Goal: Task Accomplishment & Management: Use online tool/utility

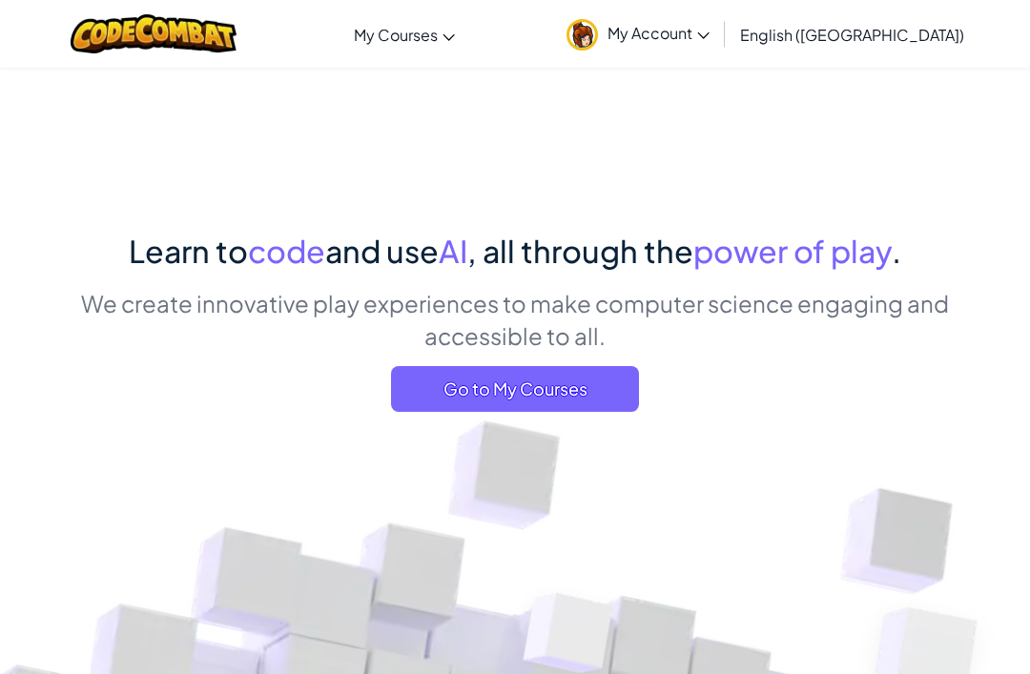
click at [929, 48] on link "English ([GEOGRAPHIC_DATA])" at bounding box center [852, 35] width 243 height 52
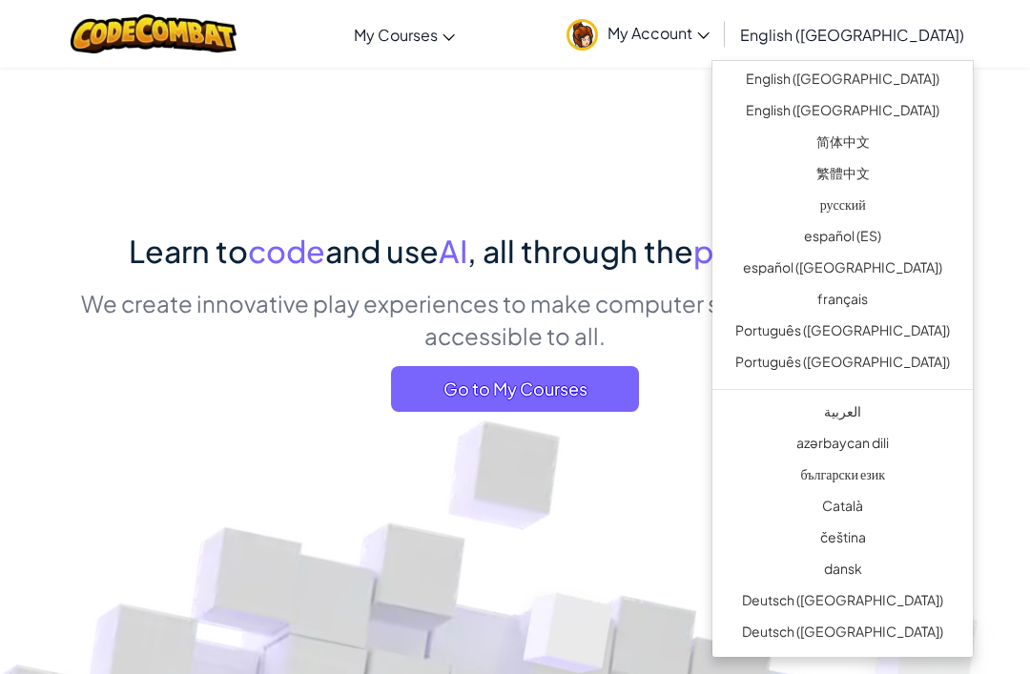
click at [886, 175] on link "繁體中文" at bounding box center [843, 175] width 260 height 31
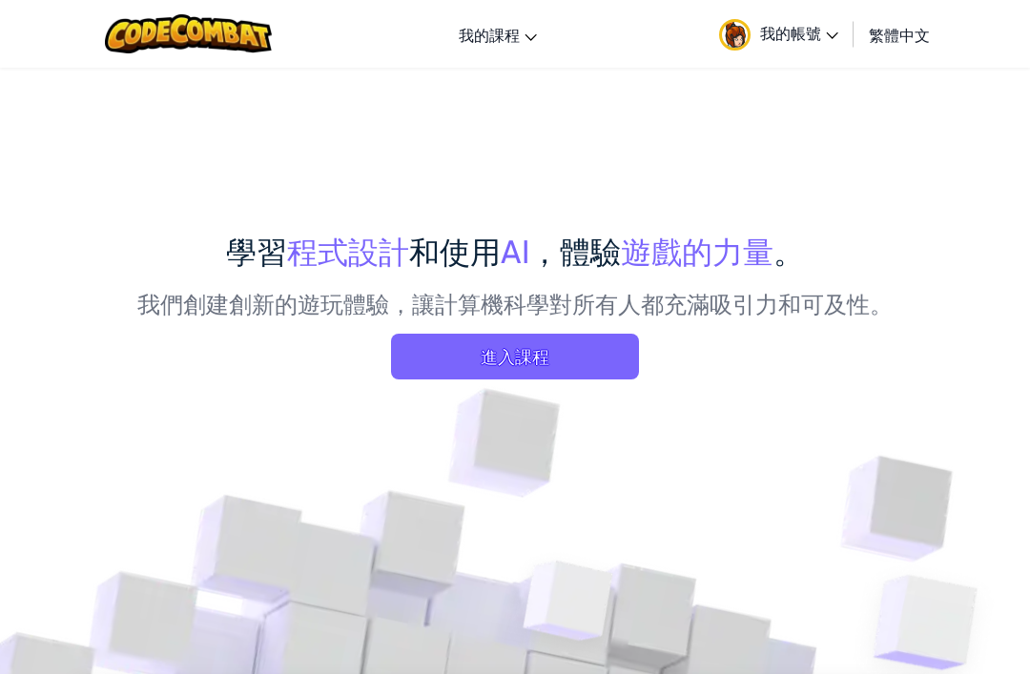
click at [806, 42] on span "我的帳號" at bounding box center [799, 33] width 78 height 20
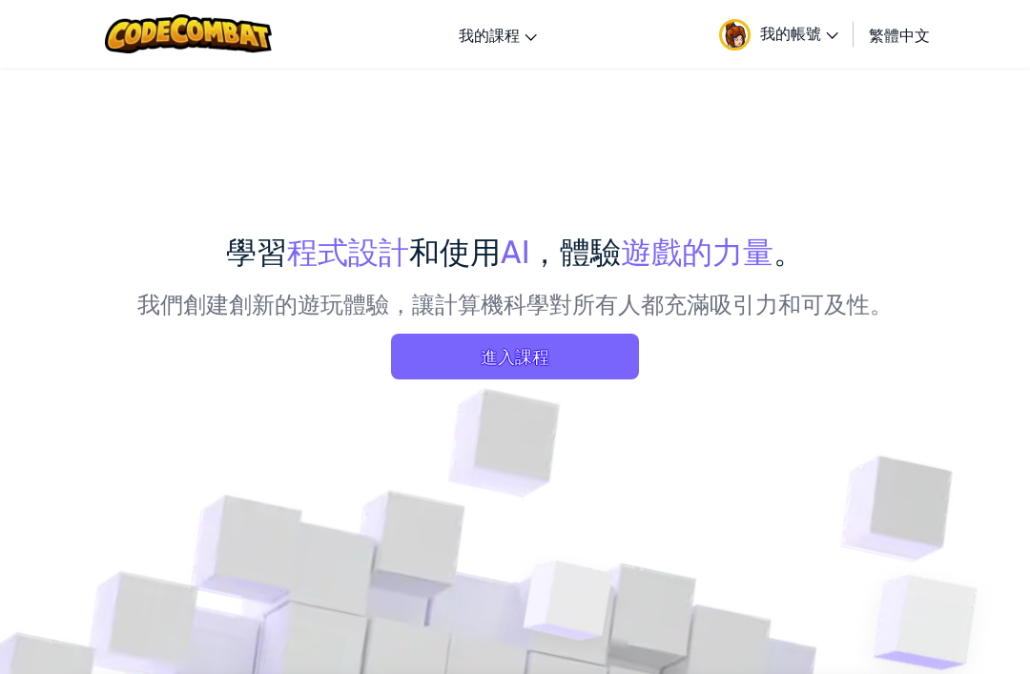
click at [0, 0] on link "CodeCombat 教室" at bounding box center [0, 0] width 0 height 0
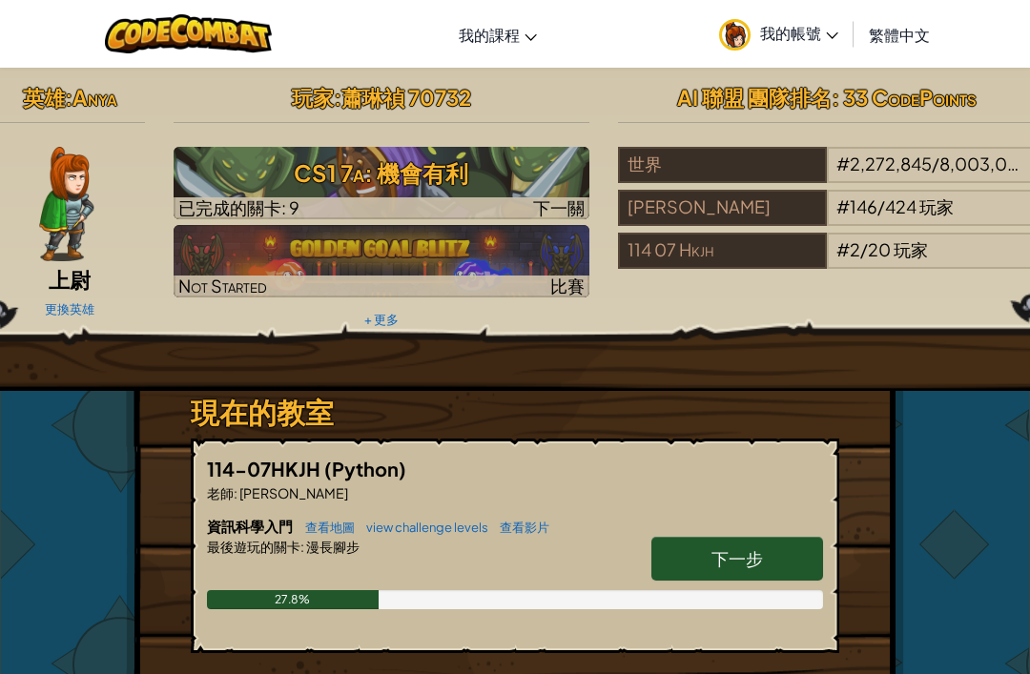
click at [726, 555] on span "下一步" at bounding box center [738, 559] width 52 height 22
select select "zh-HANT"
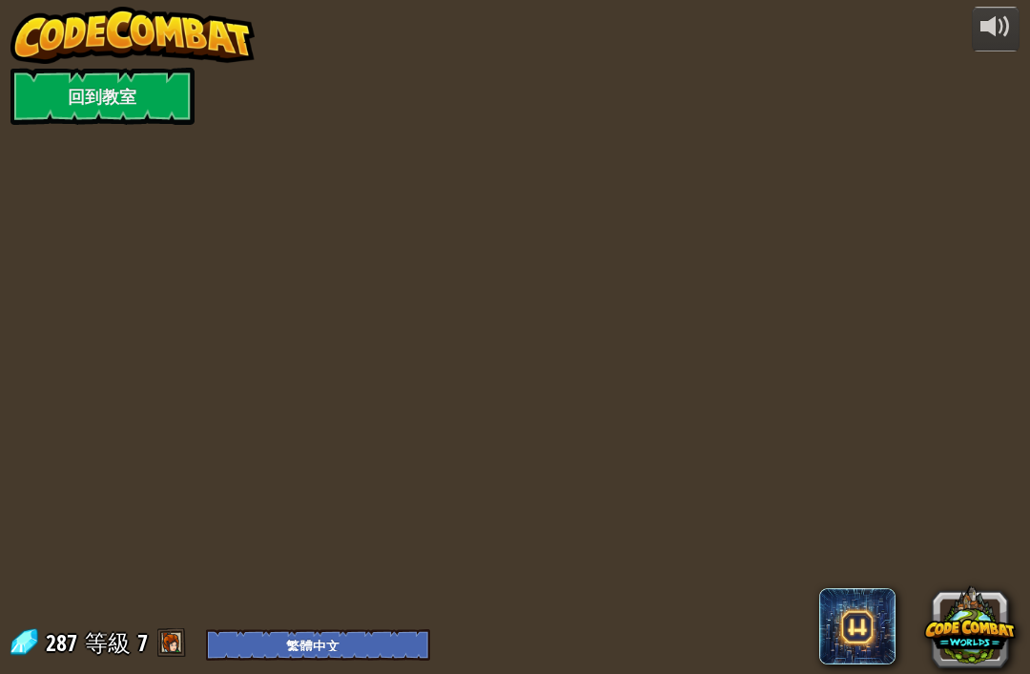
select select "zh-HANT"
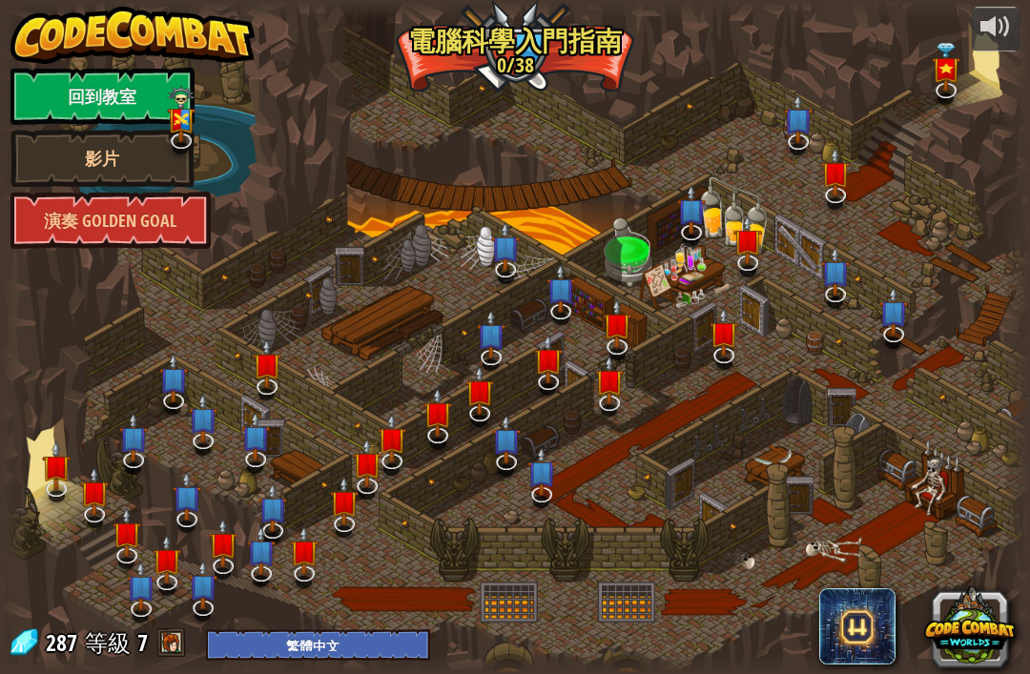
select select "zh-HANT"
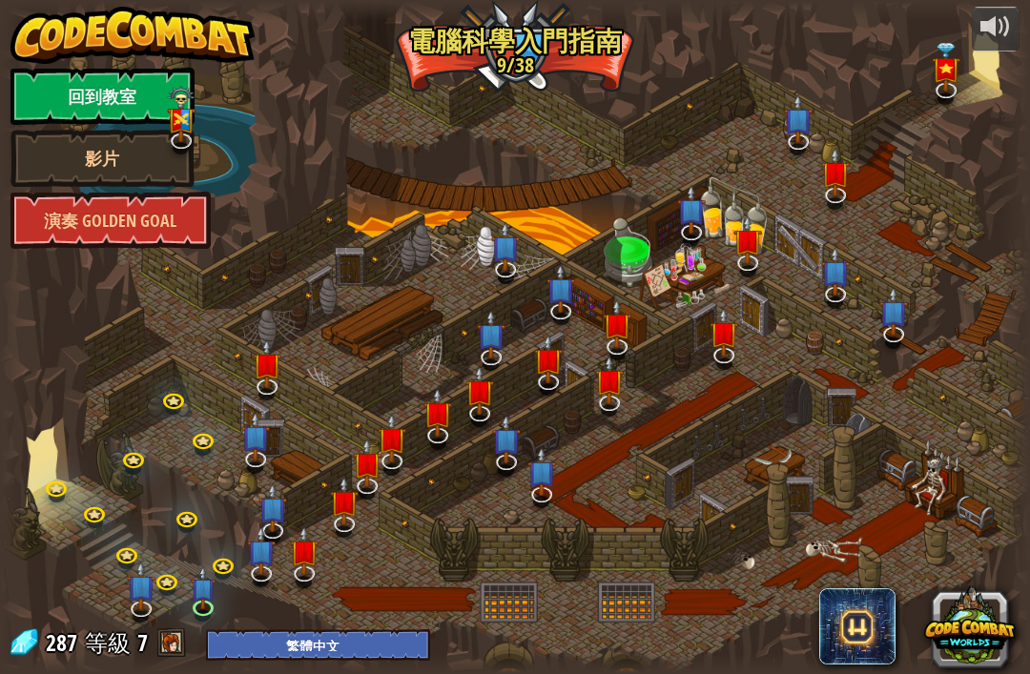
select select "zh-HANT"
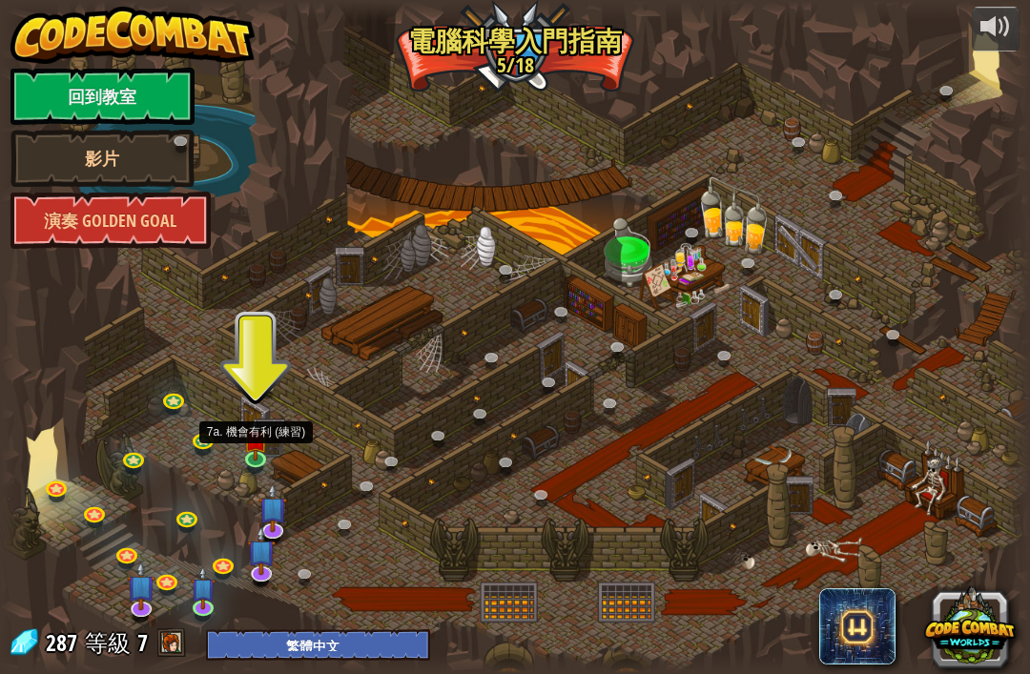
click at [249, 453] on img at bounding box center [255, 440] width 26 height 44
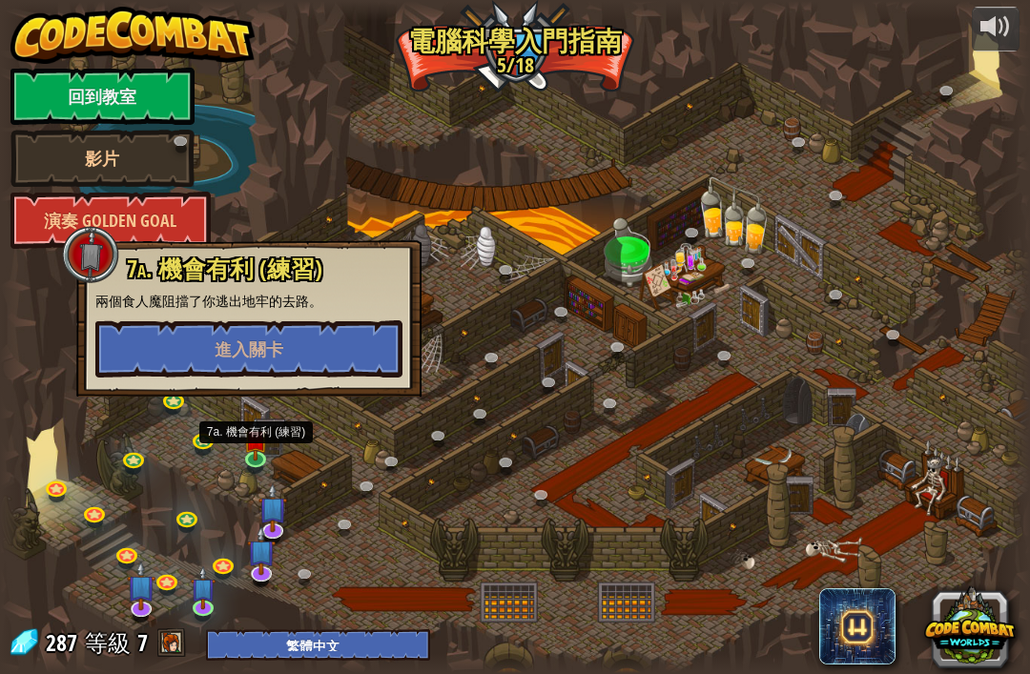
click at [180, 356] on button "進入關卡" at bounding box center [248, 349] width 307 height 57
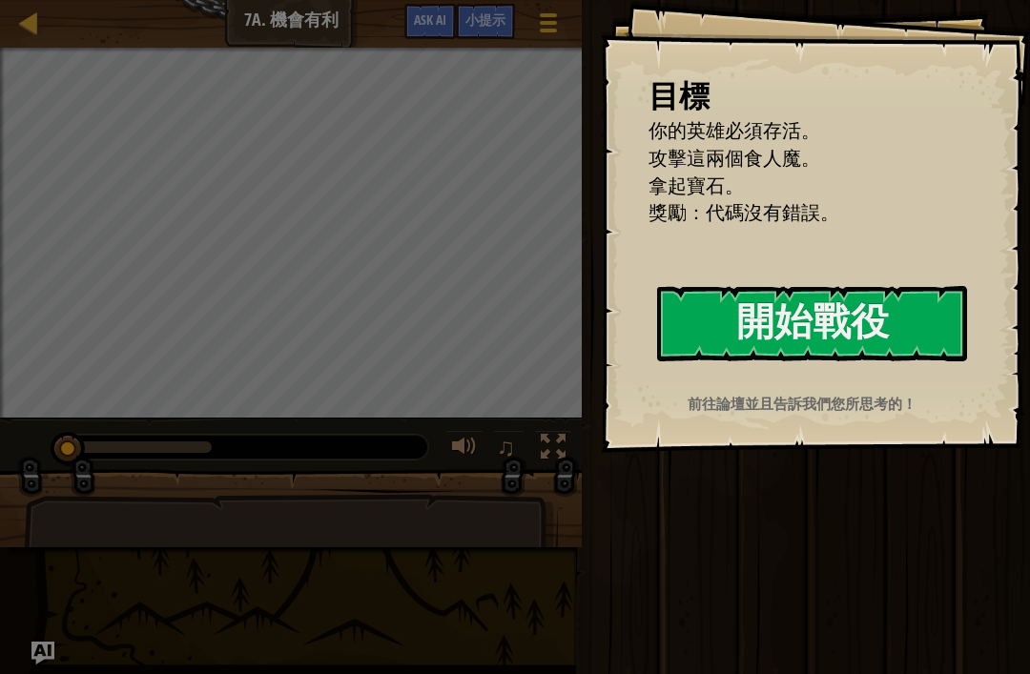
click at [882, 325] on button "開始戰役" at bounding box center [812, 323] width 310 height 75
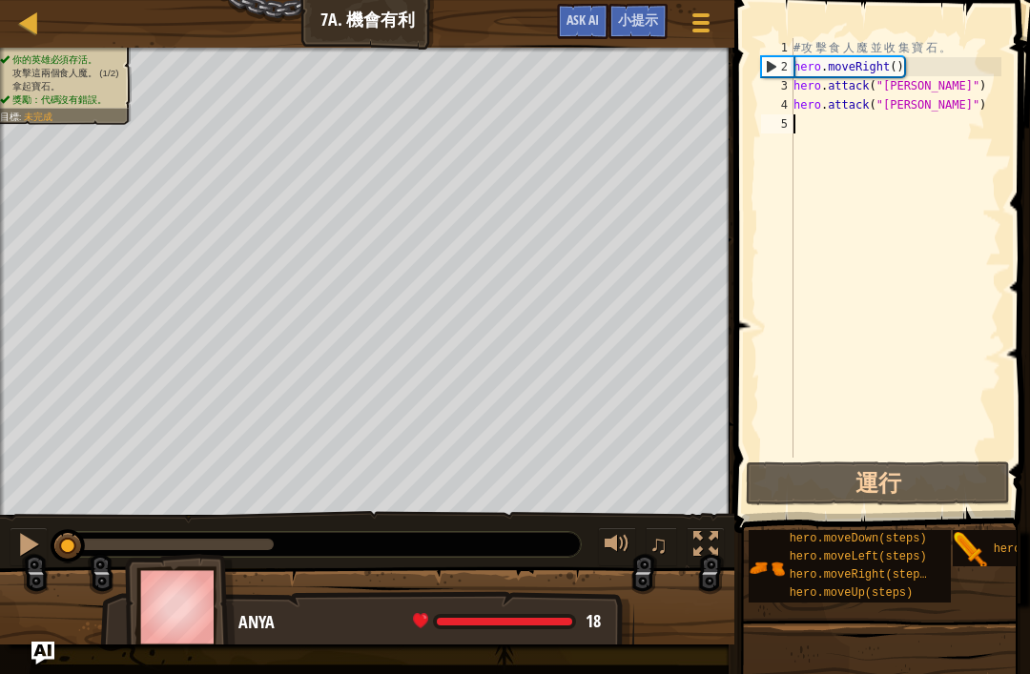
type textarea "ㄘ"
type textarea "Ｈ"
type textarea "ㄘ"
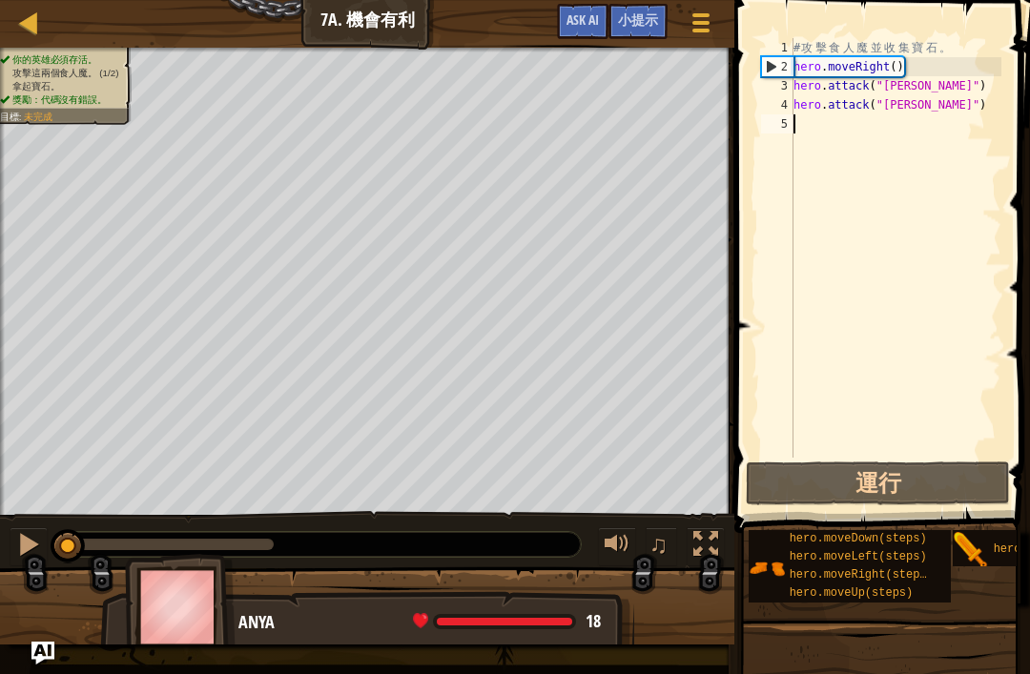
type textarea "ㄘ"
type textarea "hero.attack("[PERSON_NAME]")"
click at [887, 178] on div "# 攻 擊 食 人 魔 並 收 集 寶 石 。 hero . moveRight ( ) hero . attack ( "[PERSON_NAME]" ) …" at bounding box center [896, 267] width 212 height 458
type textarea "ㄘ"
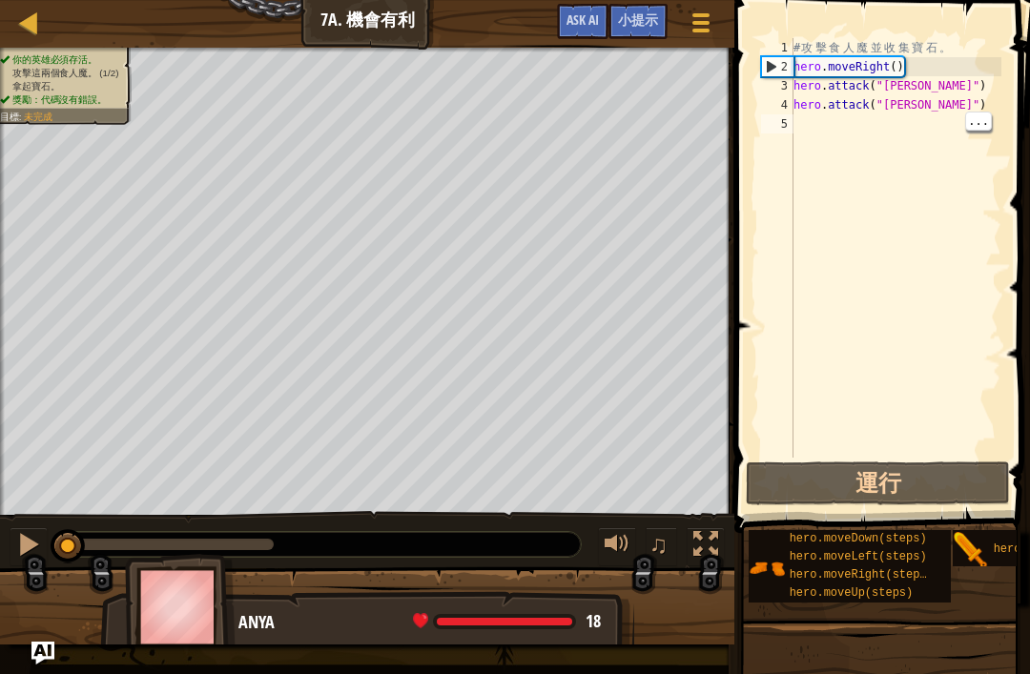
scroll to position [9, 0]
select select "zh-HANT"
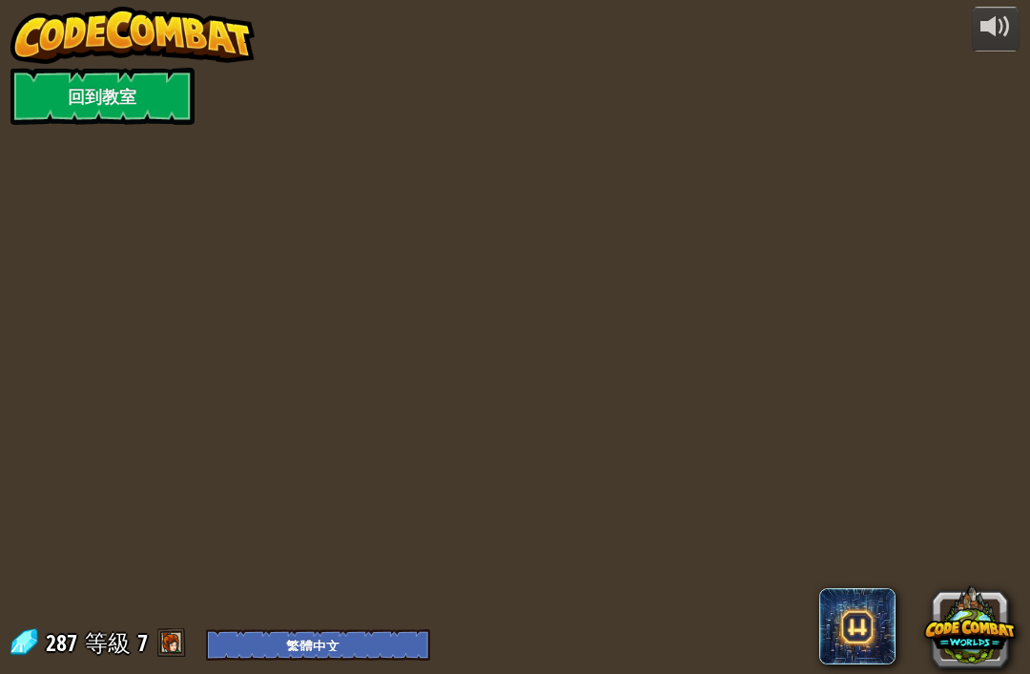
select select "zh-HANT"
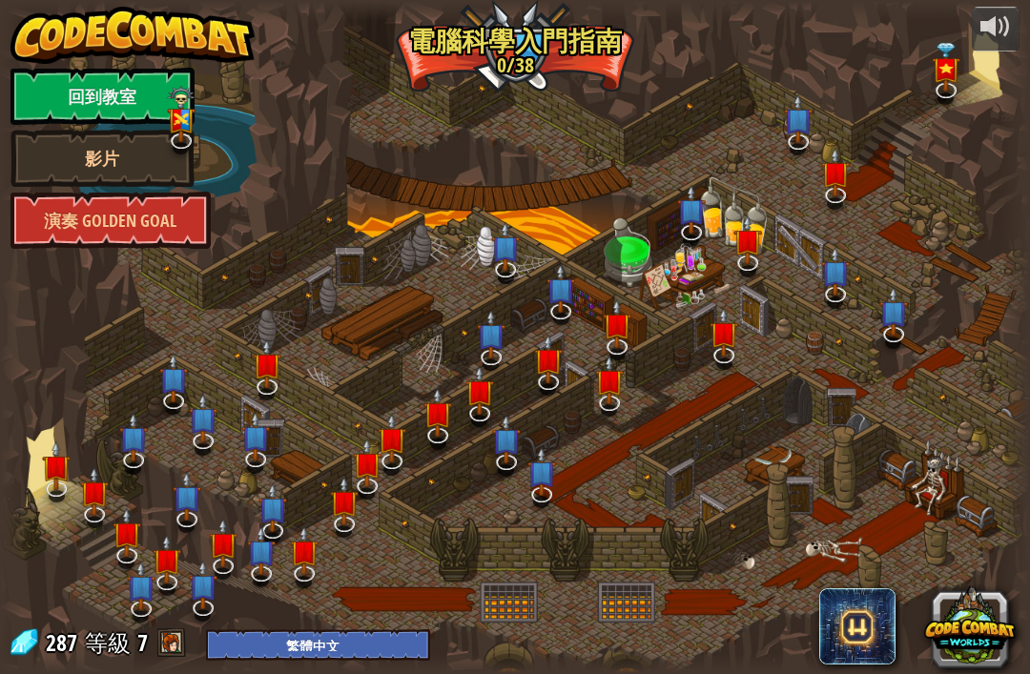
select select "zh-HANT"
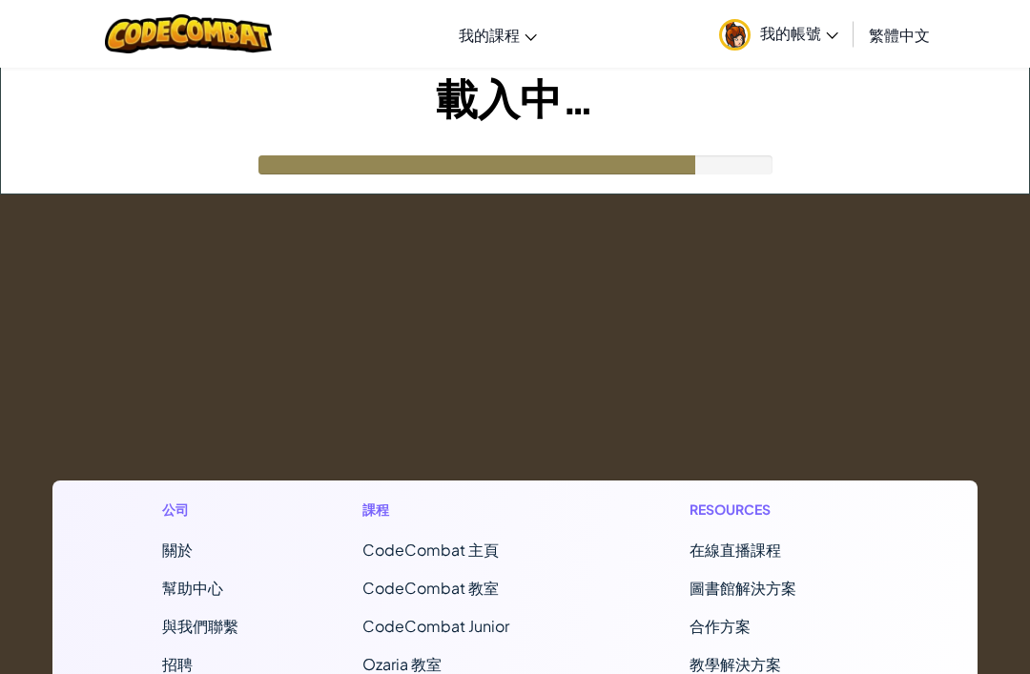
click at [910, 31] on span "繁體中文" at bounding box center [899, 35] width 61 height 20
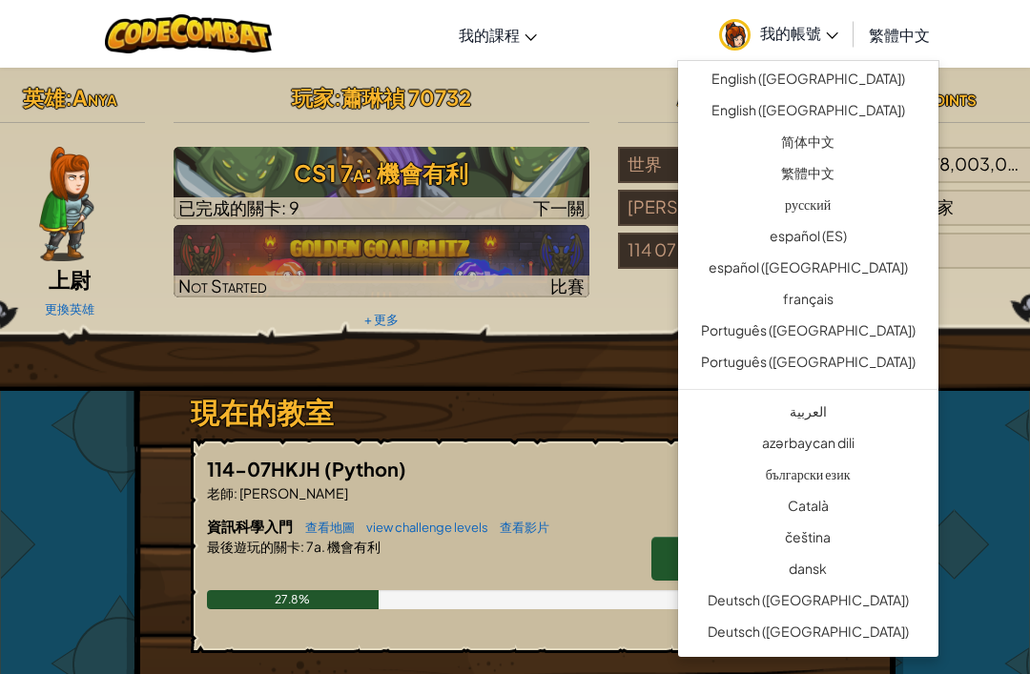
click at [895, 75] on link "English ([GEOGRAPHIC_DATA])" at bounding box center [808, 81] width 260 height 31
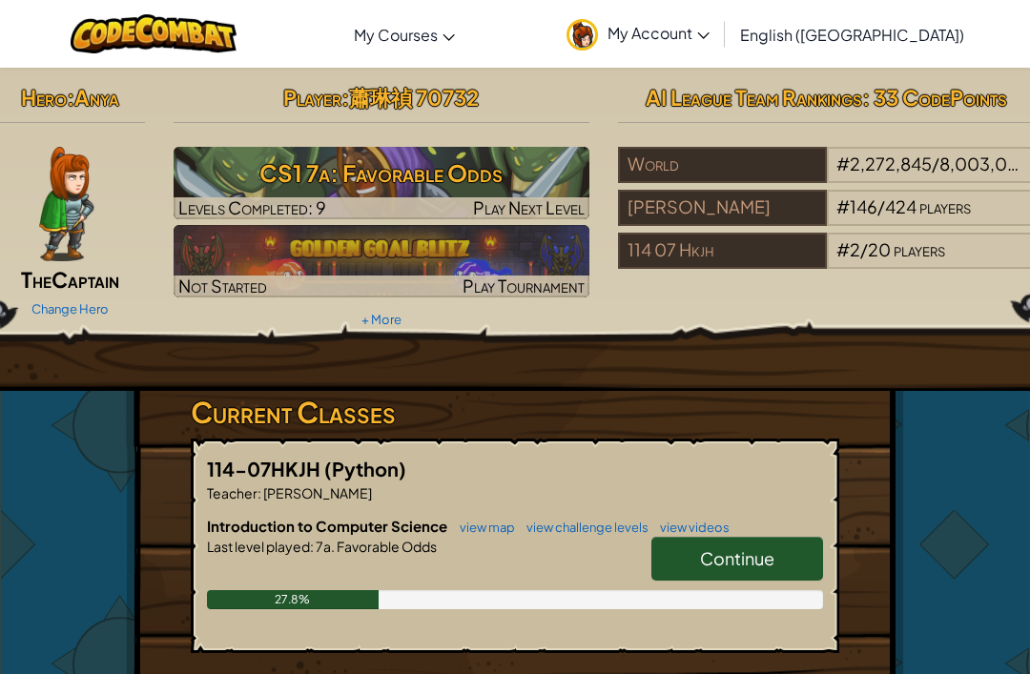
click at [783, 553] on link "Continue" at bounding box center [738, 559] width 172 height 44
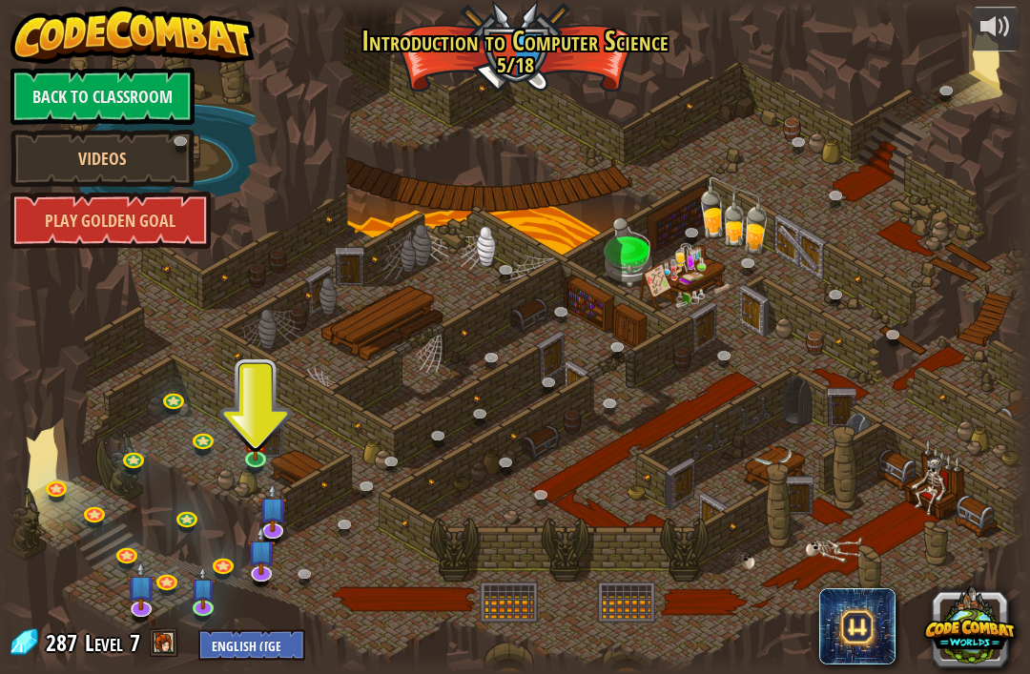
click at [232, 473] on div at bounding box center [515, 337] width 1030 height 673
click at [231, 472] on div at bounding box center [515, 337] width 1030 height 673
click at [248, 466] on link at bounding box center [257, 461] width 38 height 29
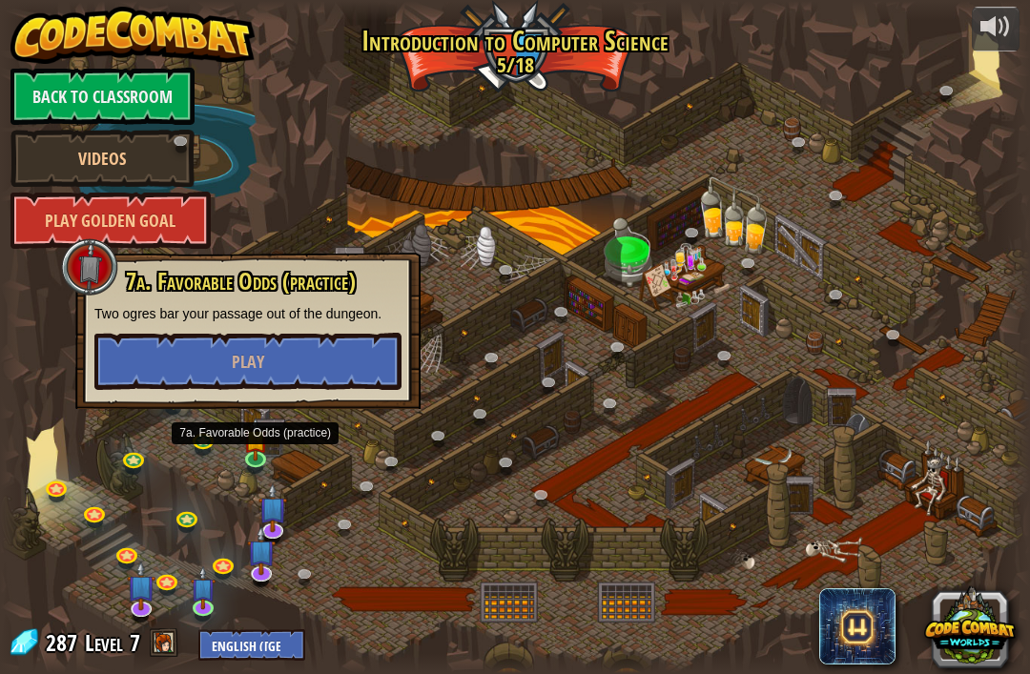
click at [165, 377] on button "Play" at bounding box center [247, 361] width 307 height 57
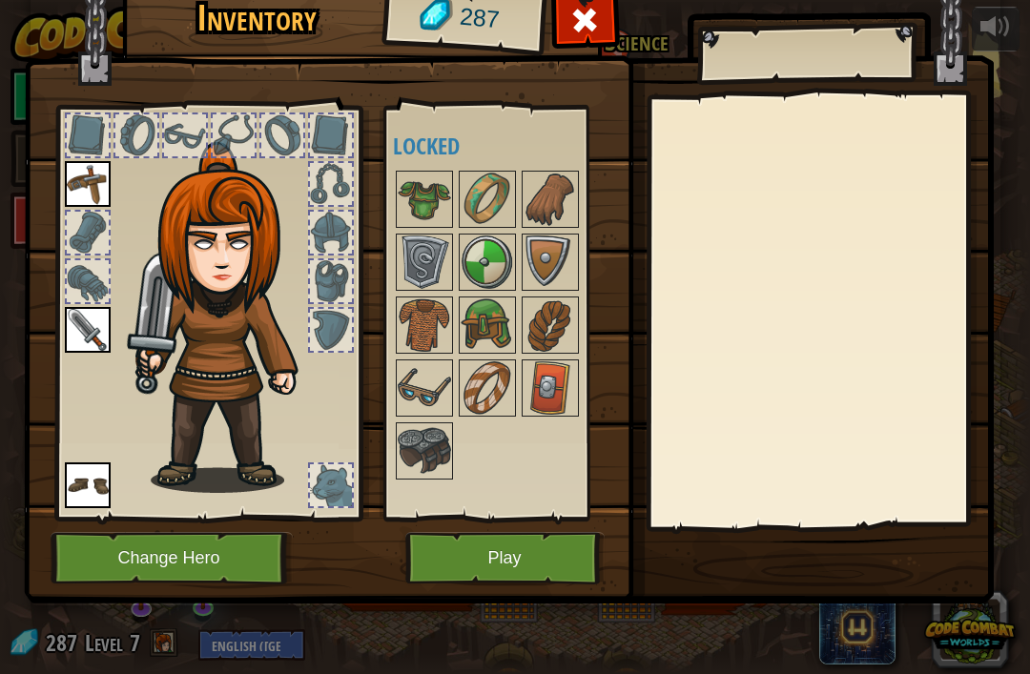
click at [451, 556] on button "Play" at bounding box center [504, 558] width 199 height 52
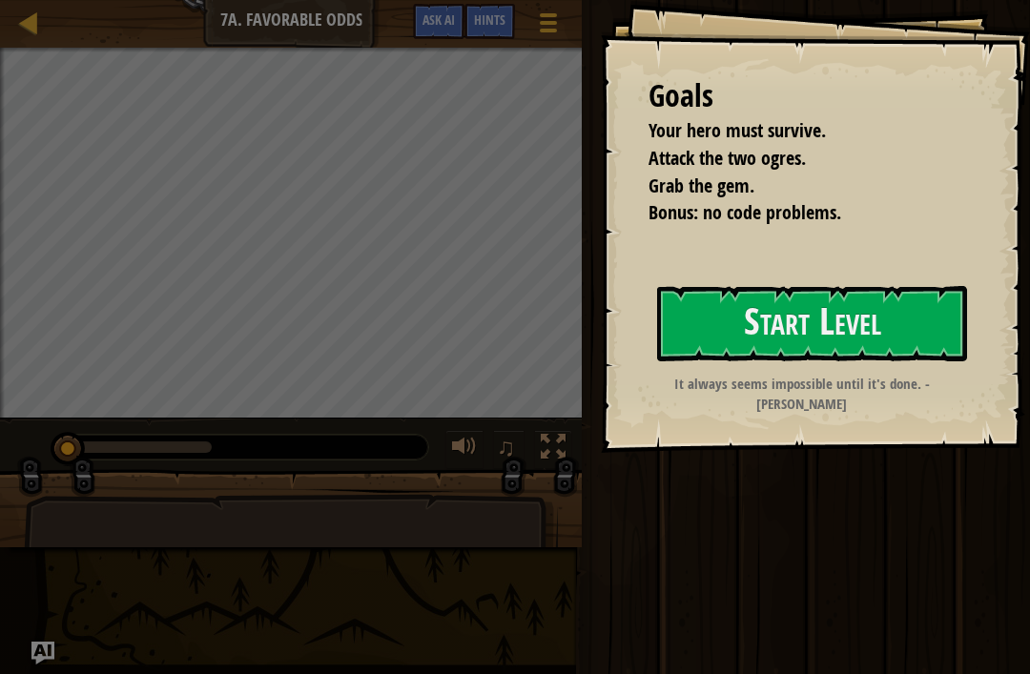
click at [841, 305] on button "Start Level" at bounding box center [812, 323] width 310 height 75
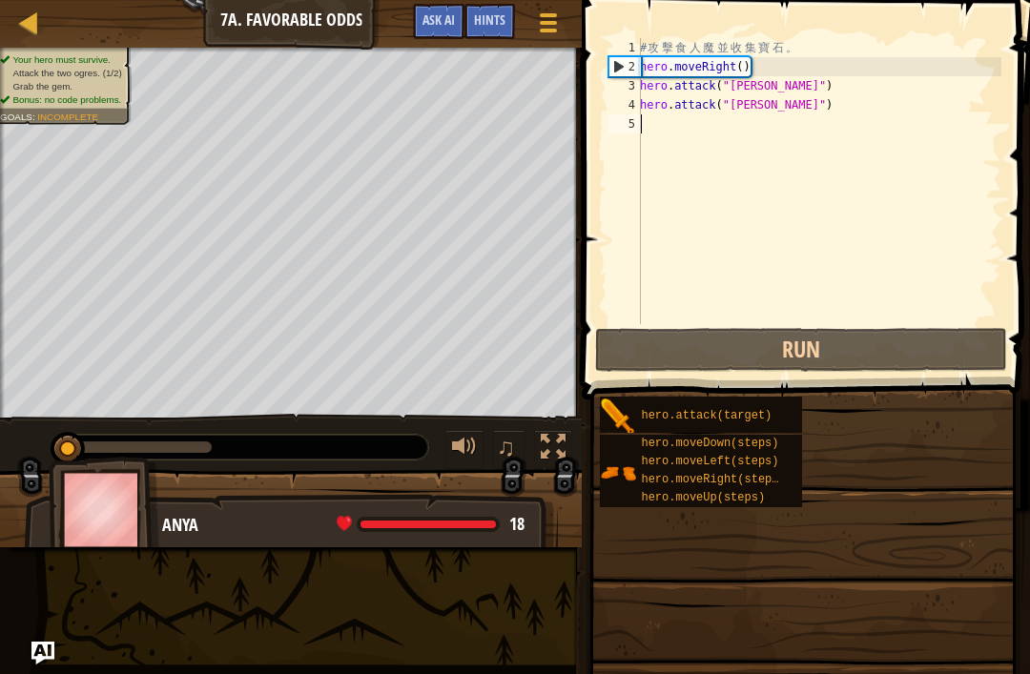
click at [858, 310] on div "# 攻 擊 食 人 魔 並 收 集 寶 石 。 hero . moveRight ( ) hero . attack ( "[PERSON_NAME]" ) …" at bounding box center [818, 200] width 365 height 324
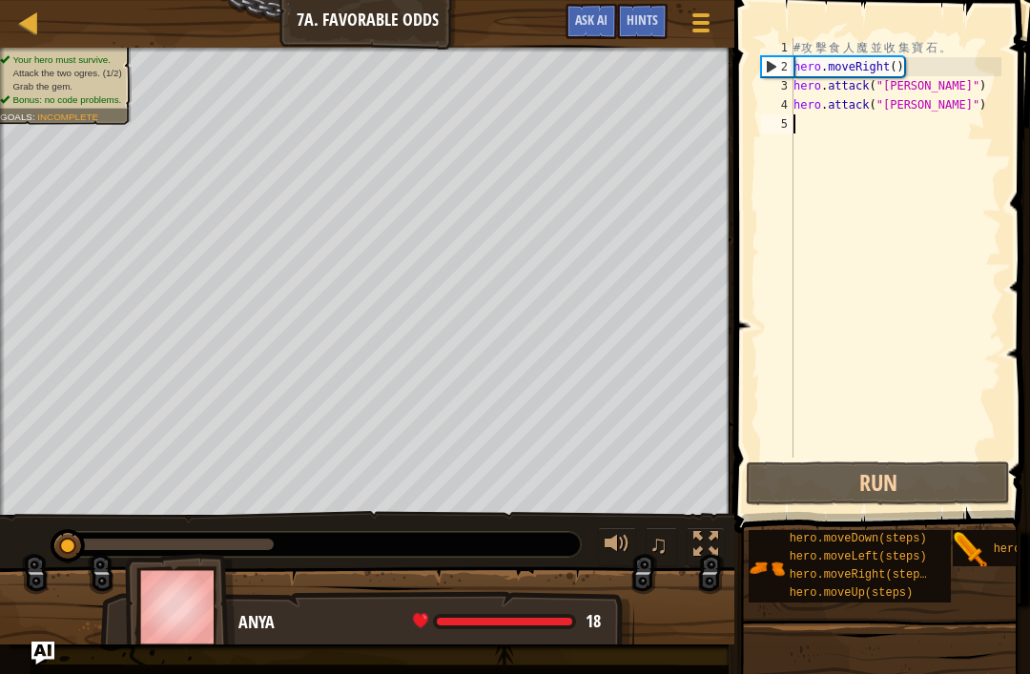
type textarea "ㄘ"
type textarea "Ｈ"
type textarea "Ｖ"
type textarea "hero.attack("[PERSON_NAME]")"
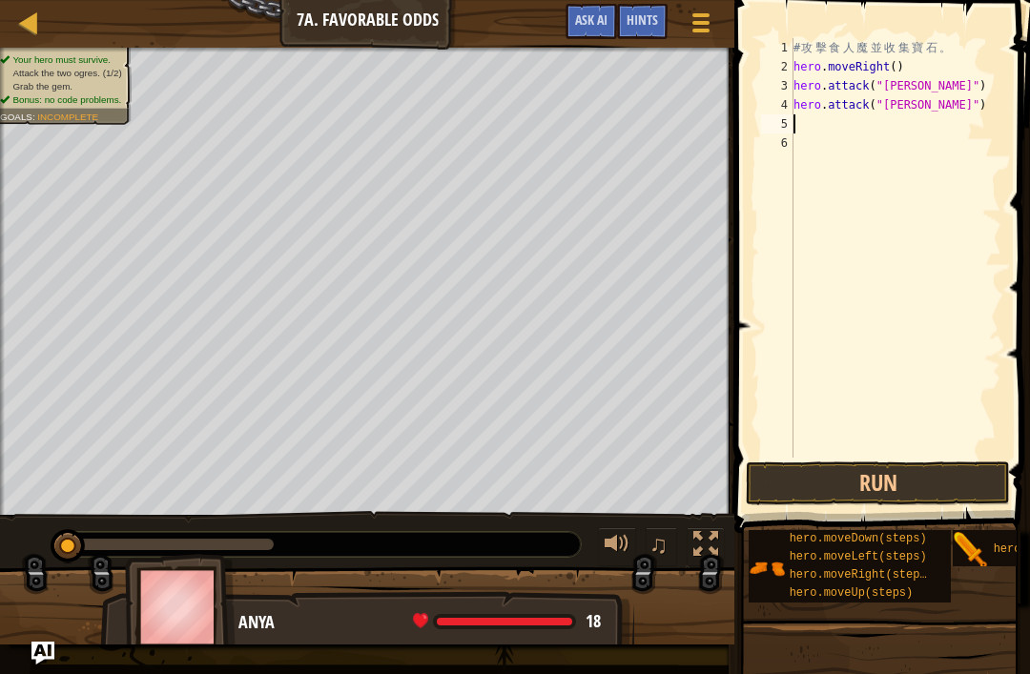
type textarea "h"
type textarea "hero.attack("Grump")"
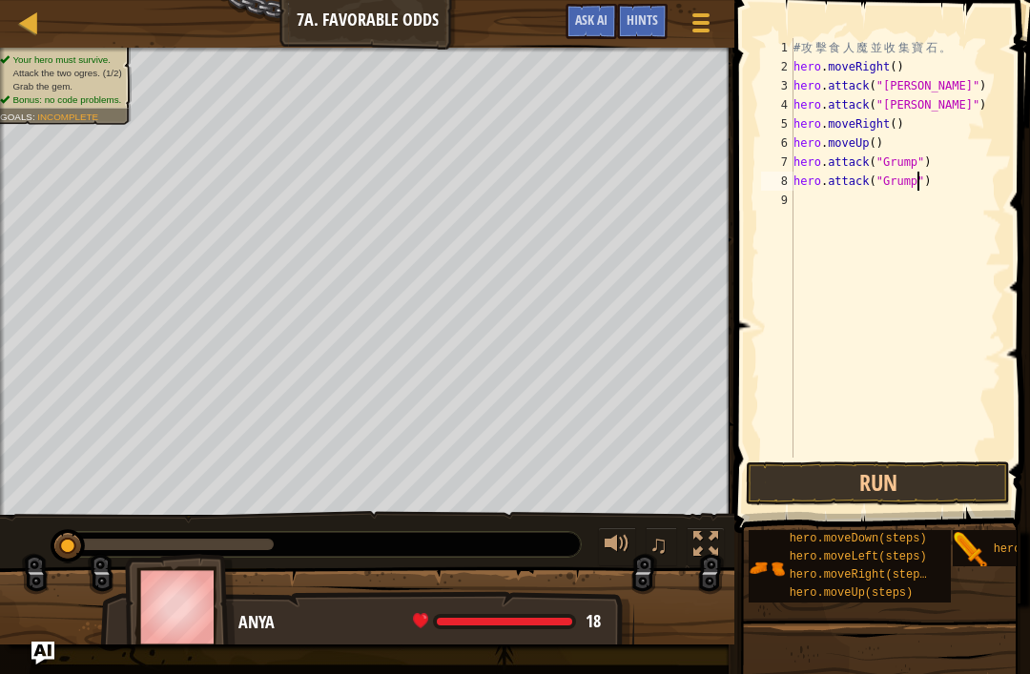
scroll to position [9, 0]
type textarea "h"
type textarea "hero.moveLeft(2)"
click at [909, 482] on button "Run" at bounding box center [878, 484] width 264 height 44
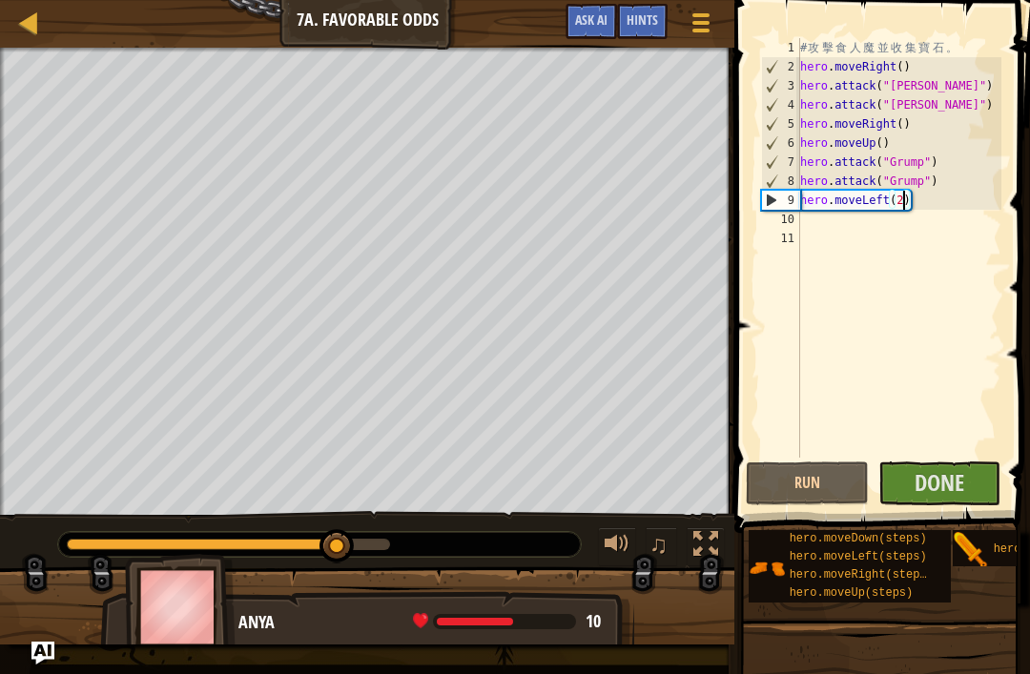
click at [988, 477] on button "Done" at bounding box center [940, 484] width 123 height 44
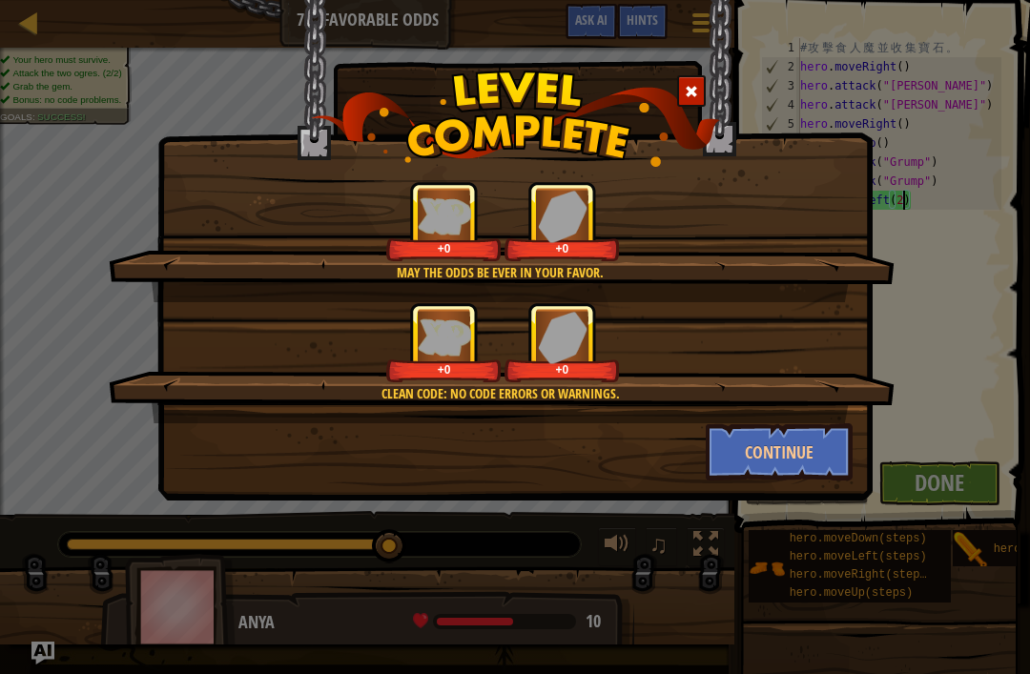
click at [811, 438] on button "Continue" at bounding box center [780, 452] width 148 height 57
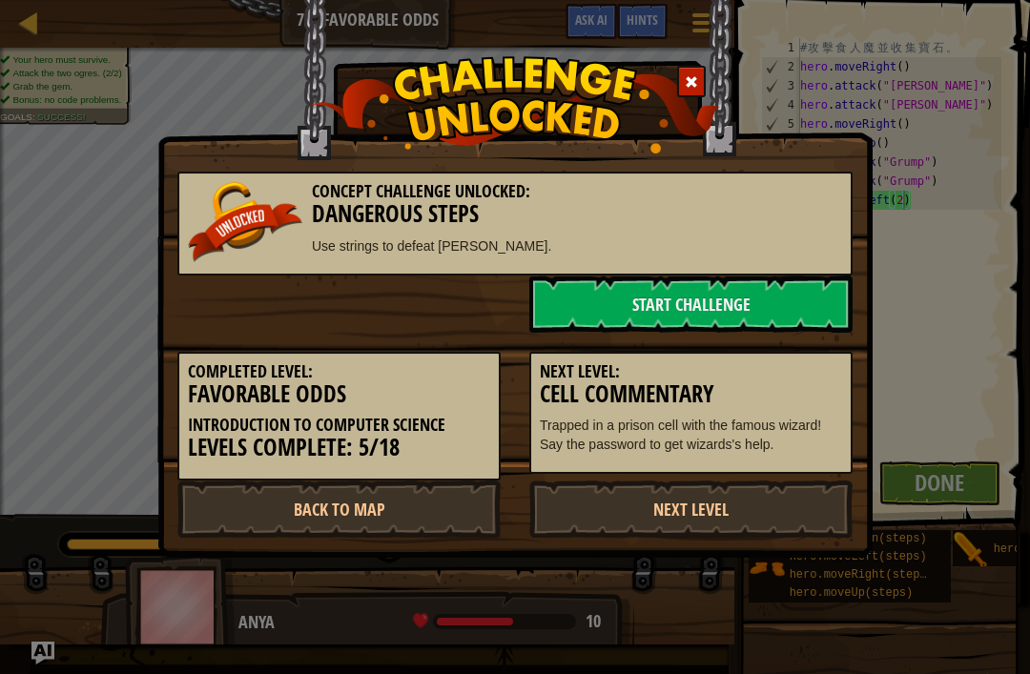
click at [805, 508] on link "Next Level" at bounding box center [690, 509] width 323 height 57
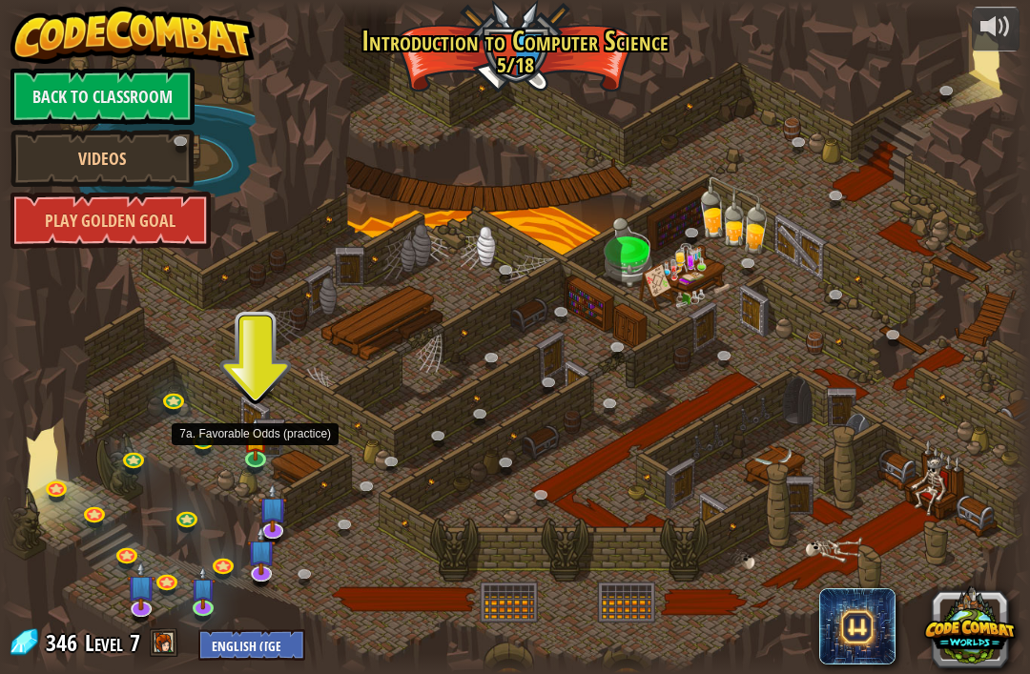
click at [268, 438] on img at bounding box center [255, 440] width 26 height 44
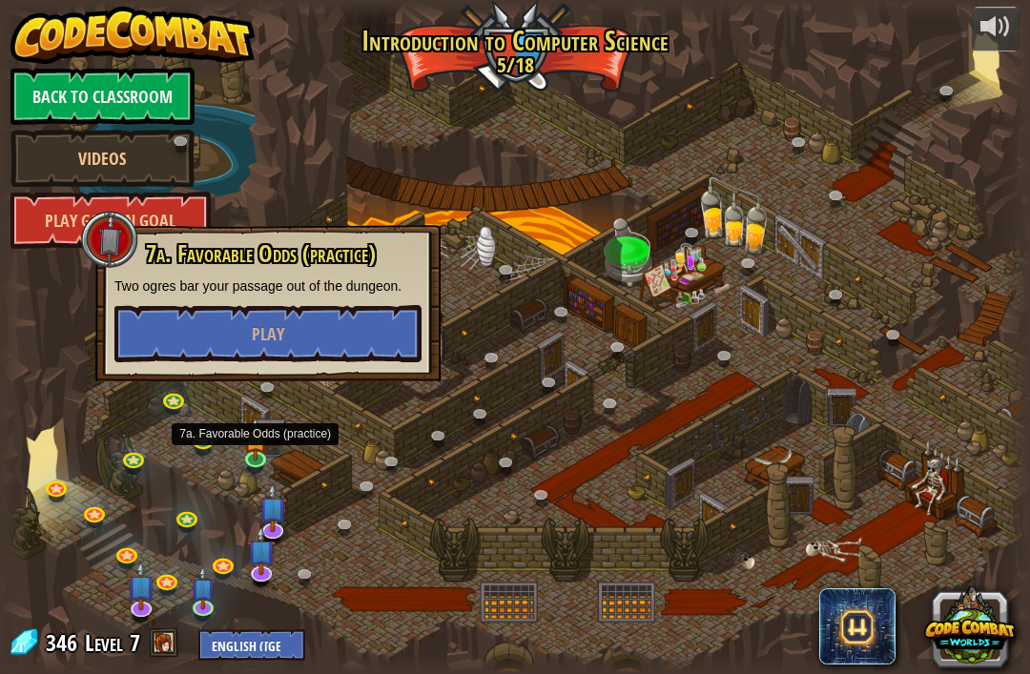
click at [333, 336] on button "Play" at bounding box center [267, 333] width 307 height 57
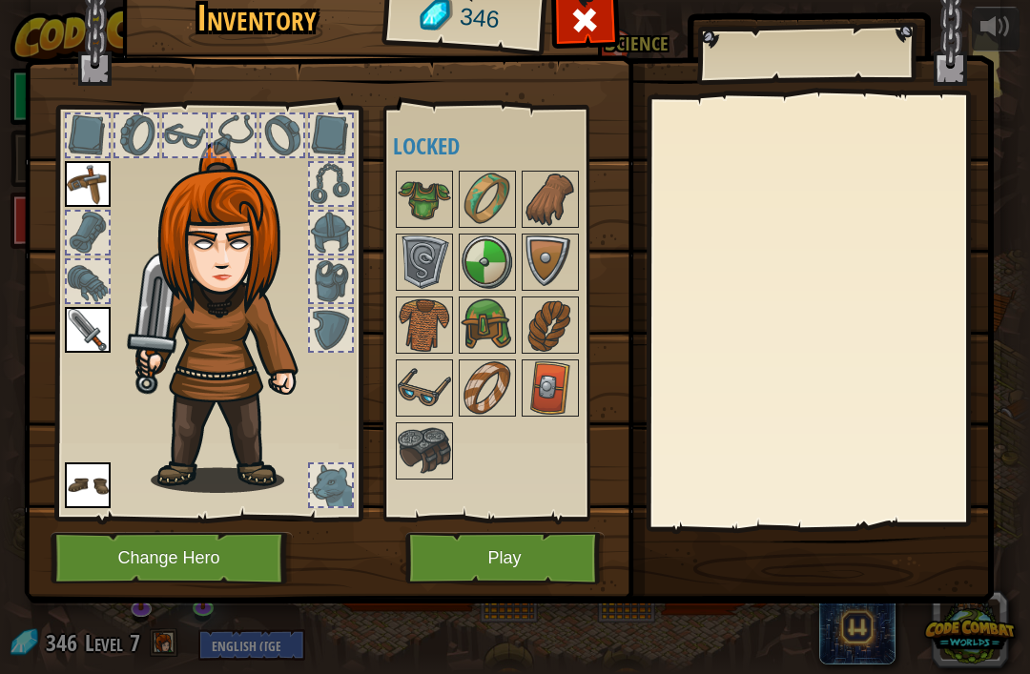
click at [531, 561] on button "Play" at bounding box center [504, 558] width 199 height 52
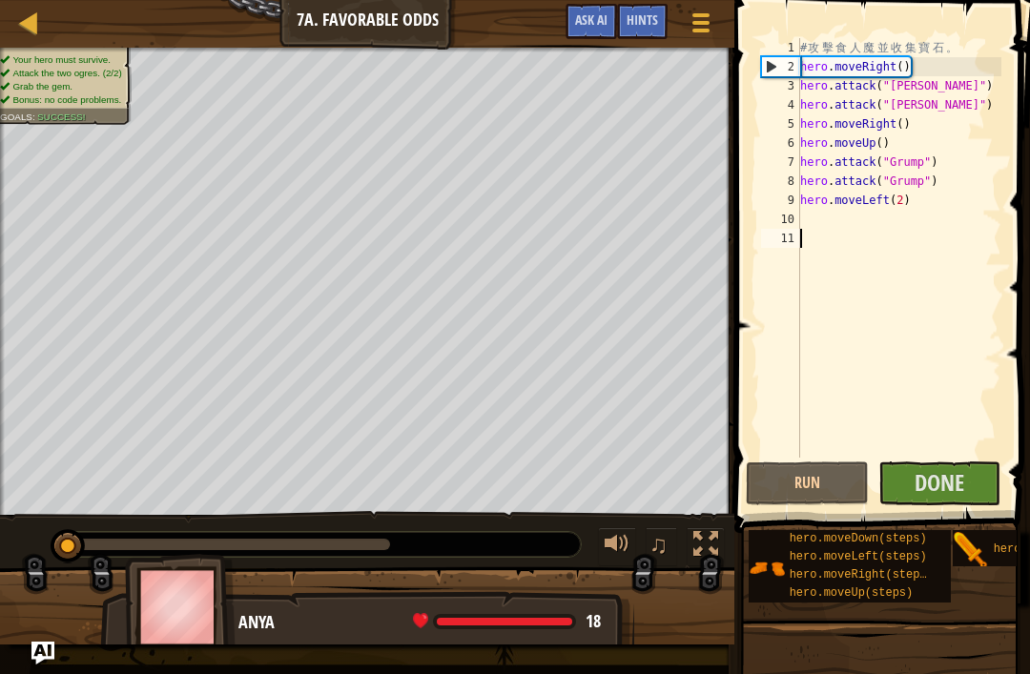
click at [936, 469] on span "Done" at bounding box center [940, 482] width 50 height 31
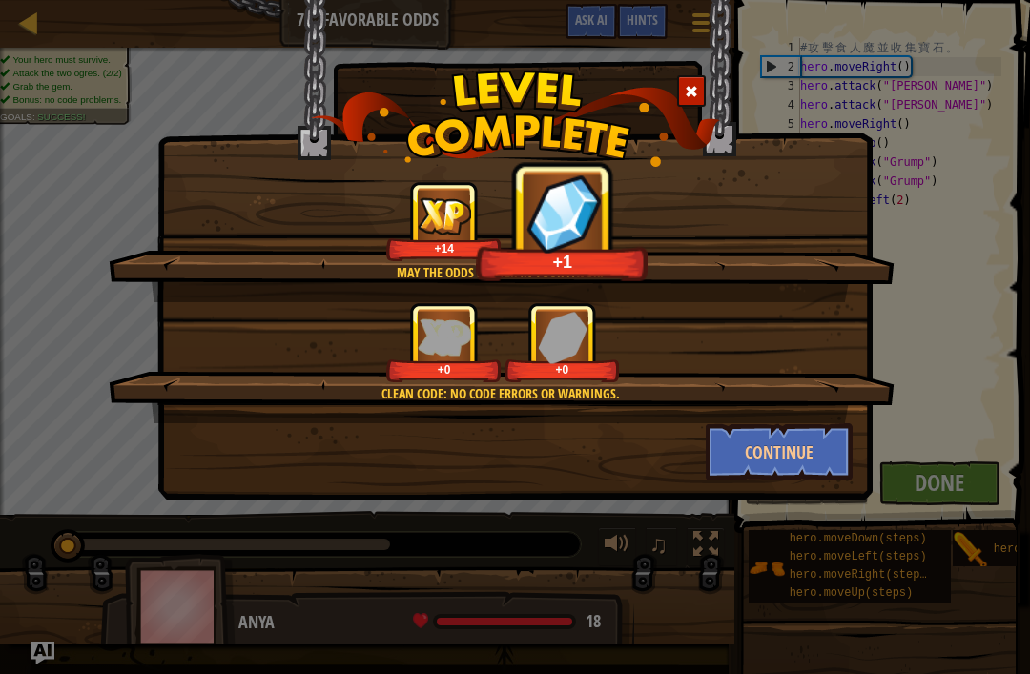
click at [811, 455] on button "Continue" at bounding box center [780, 452] width 148 height 57
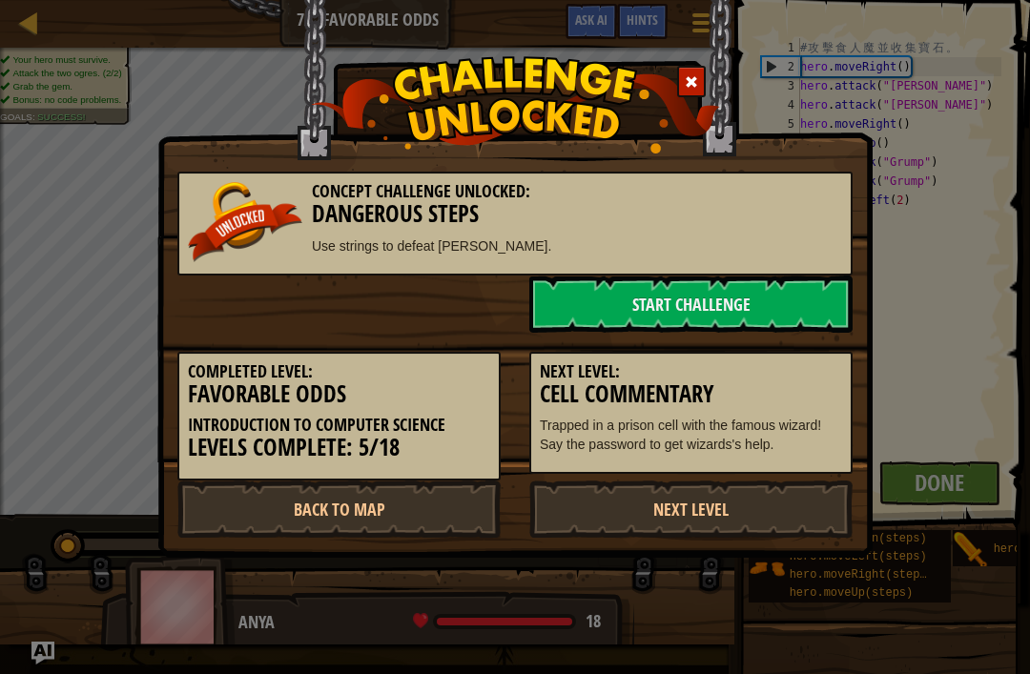
click at [771, 515] on link "Next Level" at bounding box center [690, 509] width 323 height 57
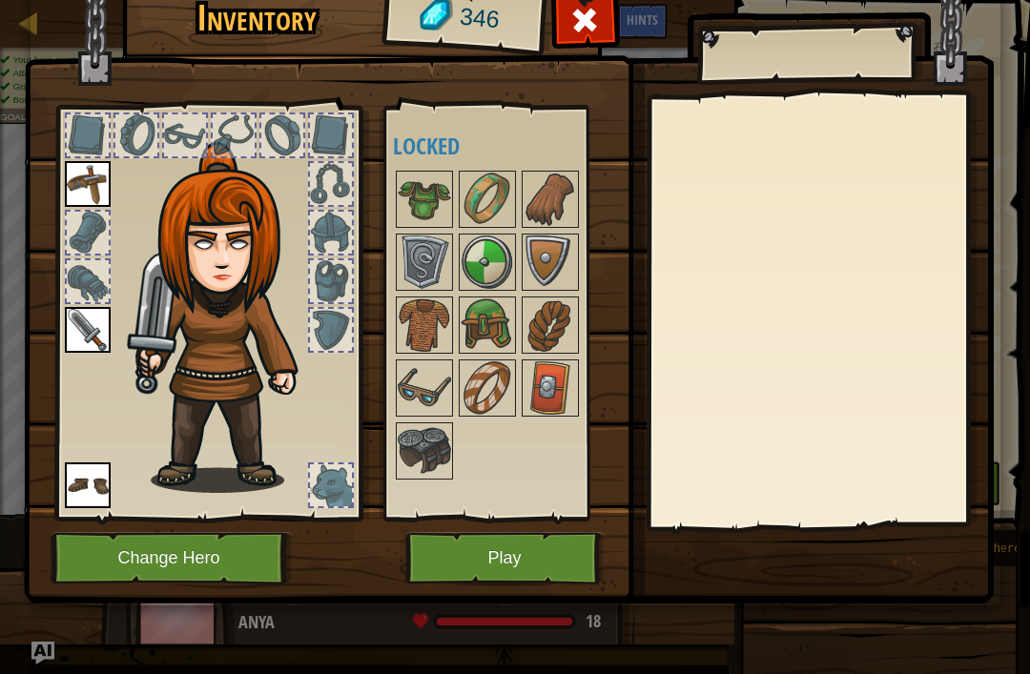
click at [436, 193] on img at bounding box center [424, 199] width 53 height 53
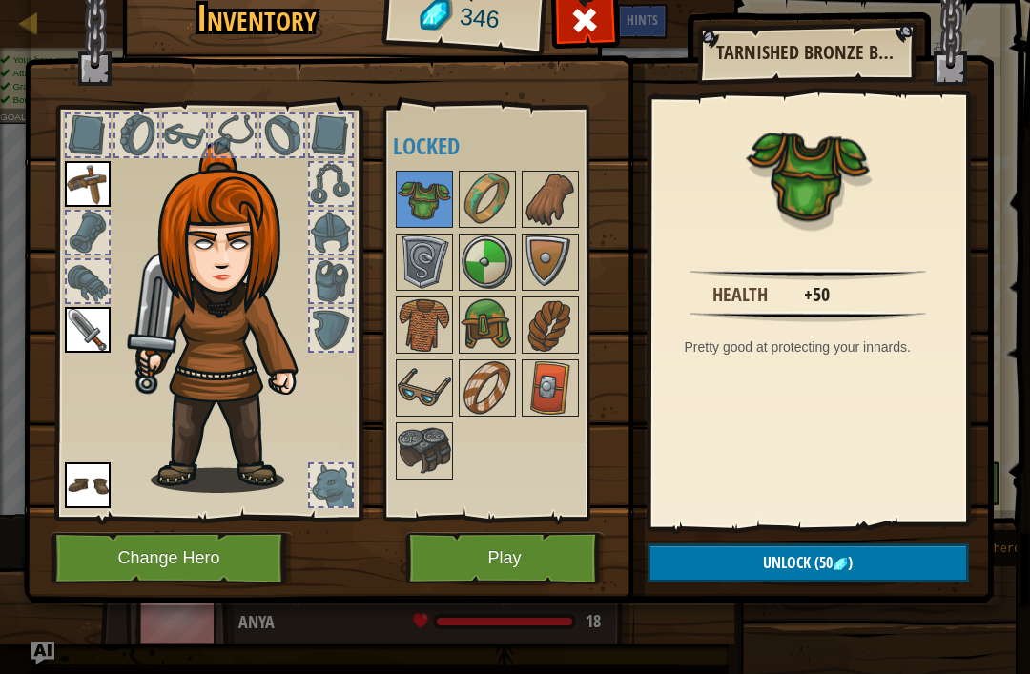
click at [497, 206] on img at bounding box center [487, 199] width 53 height 53
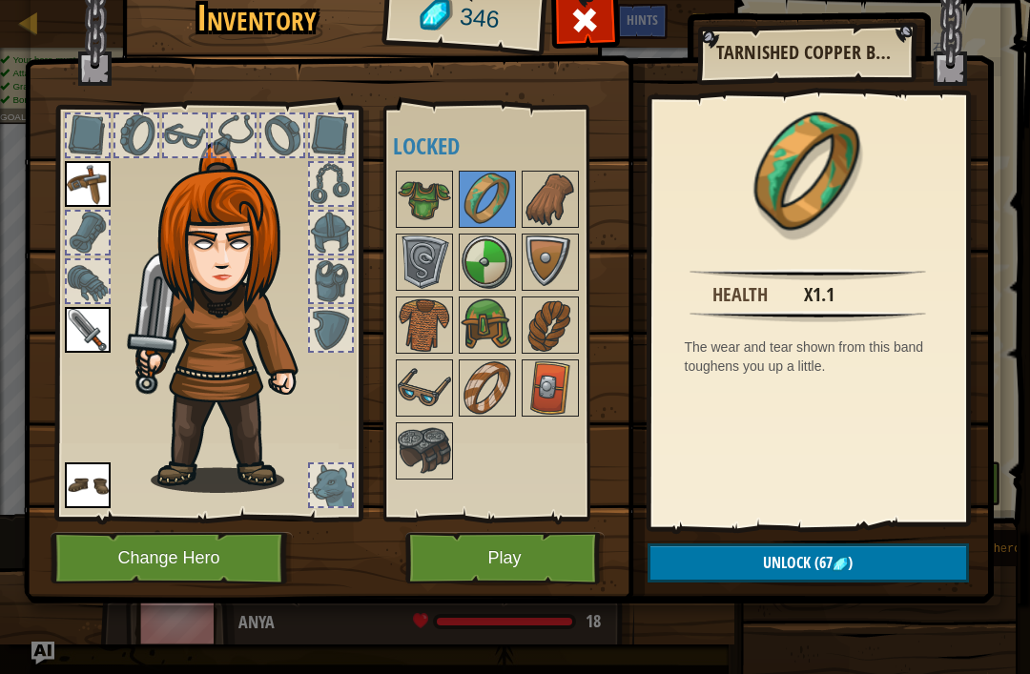
click at [559, 195] on img at bounding box center [550, 199] width 53 height 53
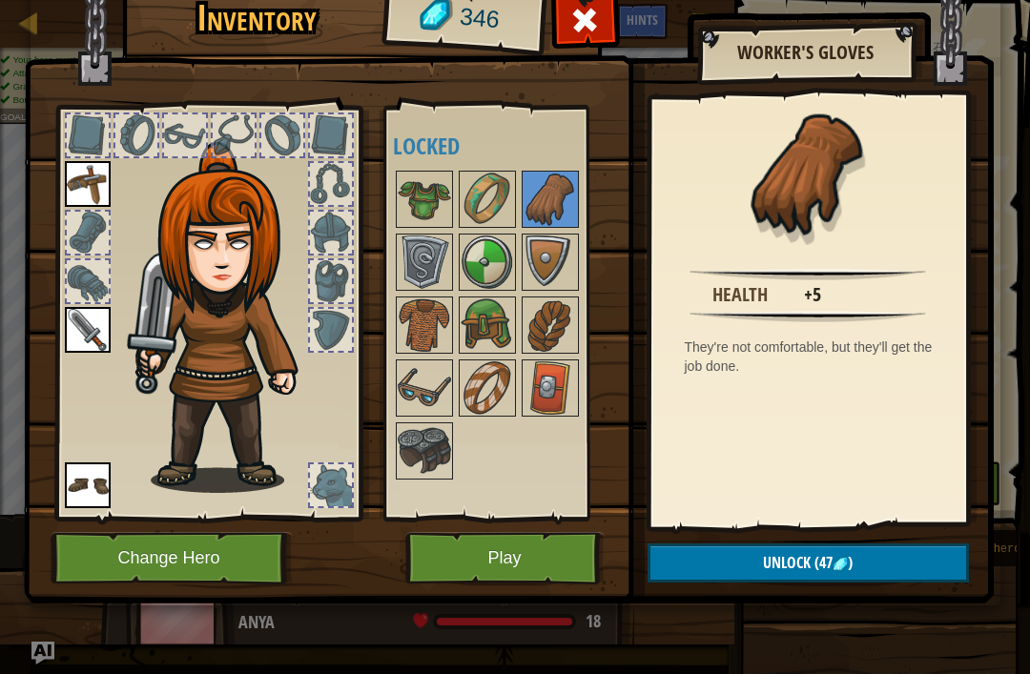
click at [558, 542] on button "Play" at bounding box center [504, 558] width 199 height 52
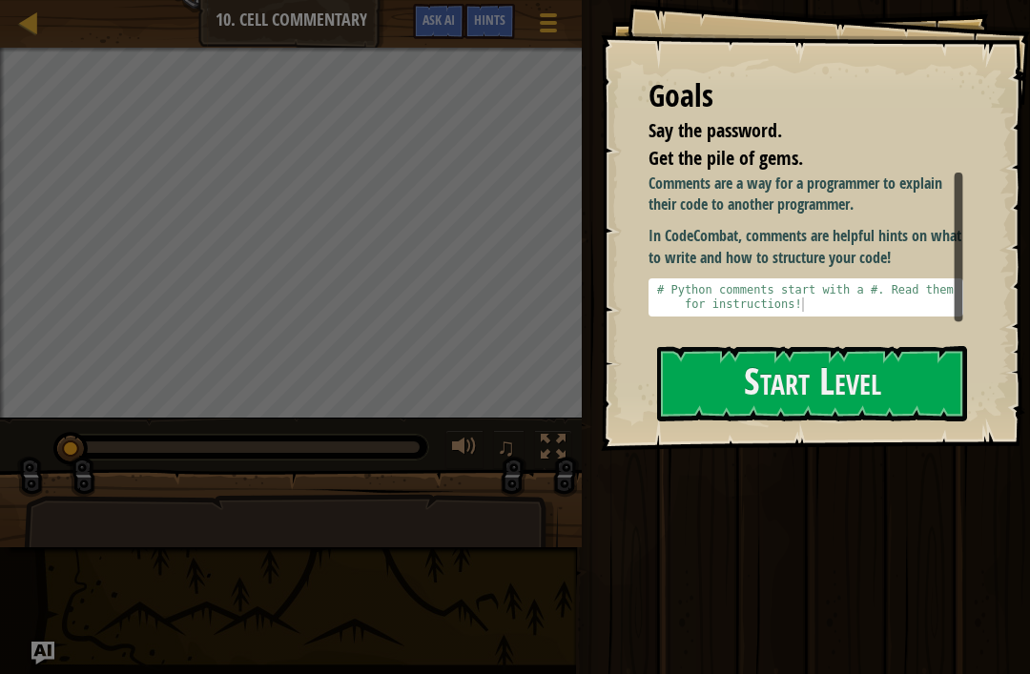
click at [900, 357] on button "Start Level" at bounding box center [812, 383] width 310 height 75
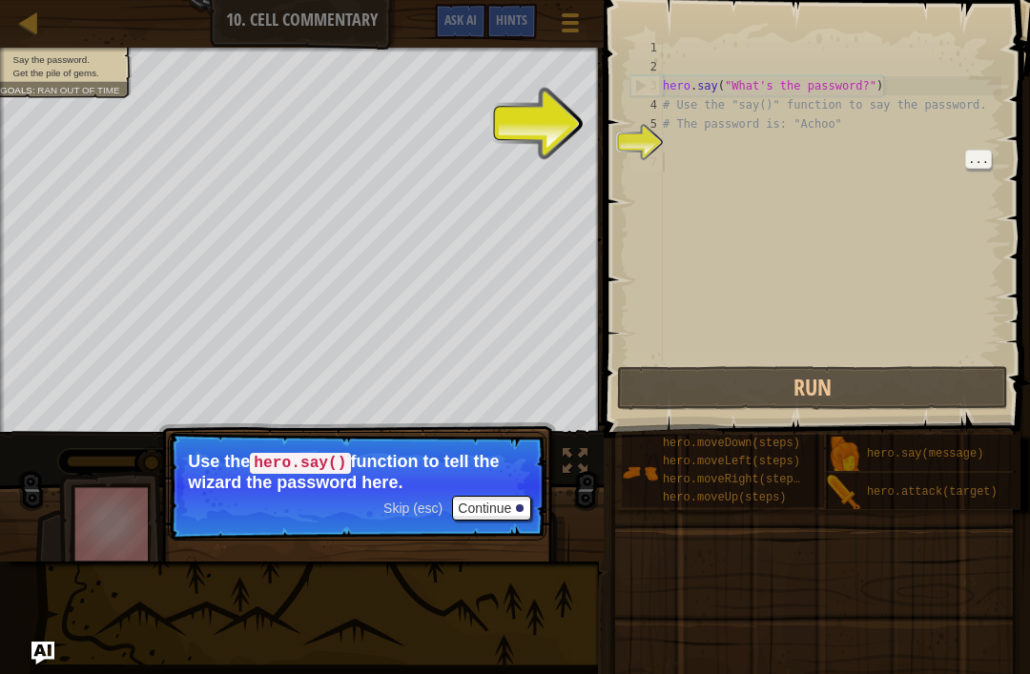
click at [498, 510] on button "Continue" at bounding box center [491, 508] width 79 height 25
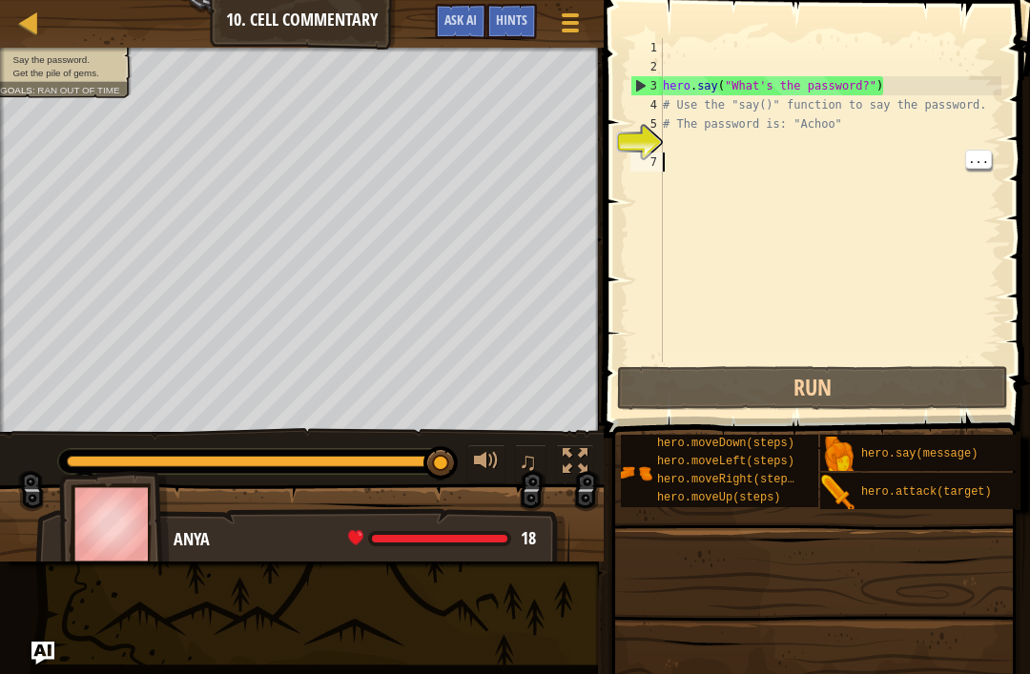
scroll to position [0, 5]
type textarea "h"
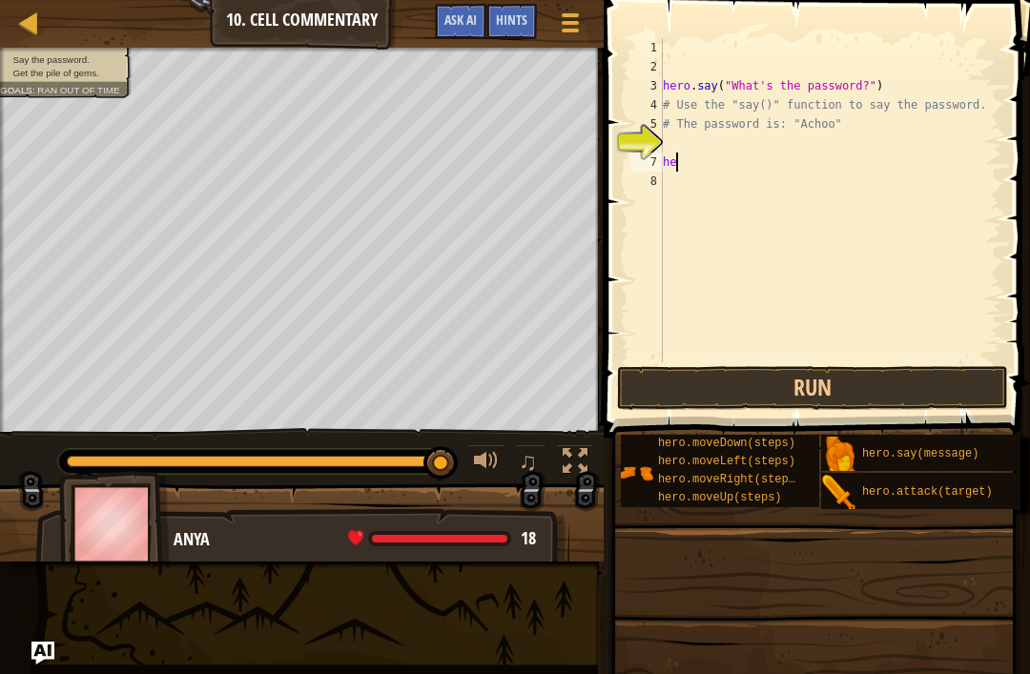
type textarea "h"
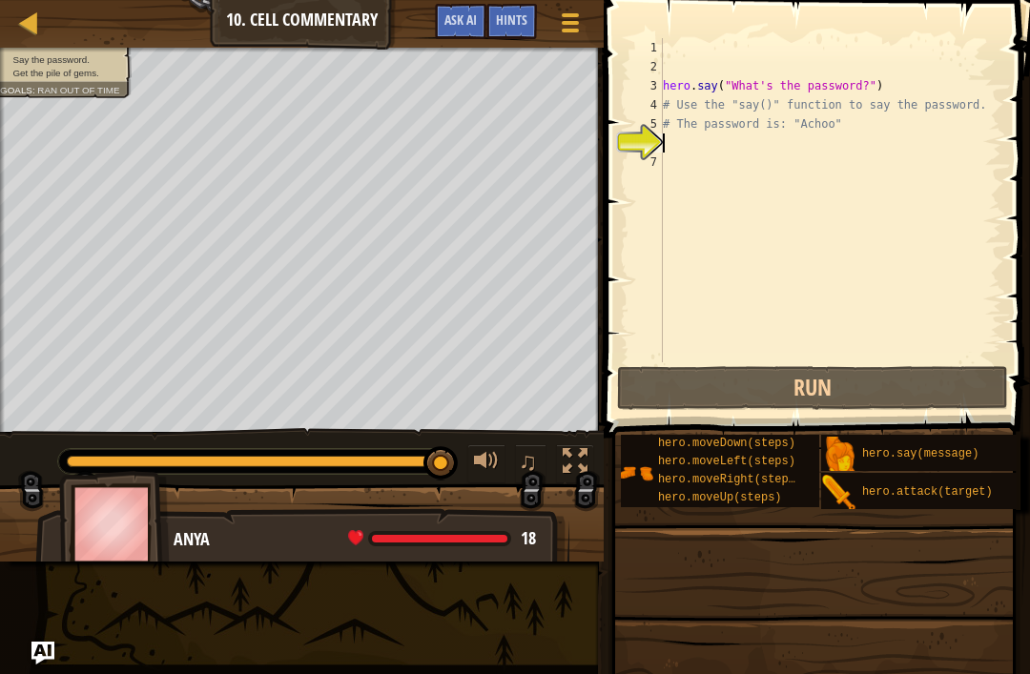
type textarea "# The password is: "Acho"
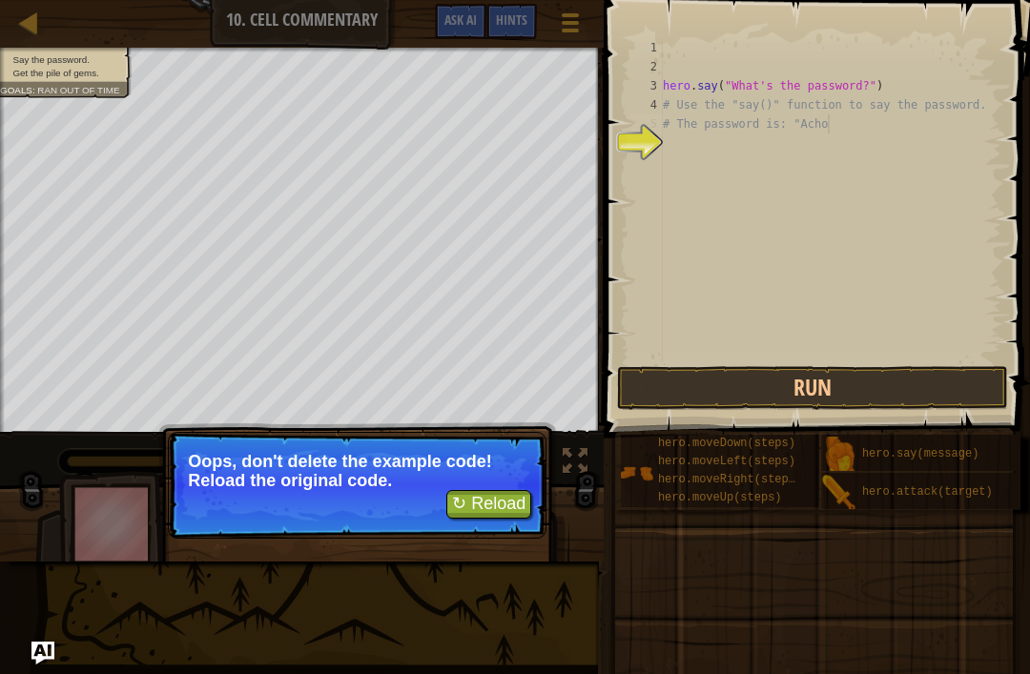
click at [498, 507] on button "↻ Reload" at bounding box center [488, 504] width 85 height 29
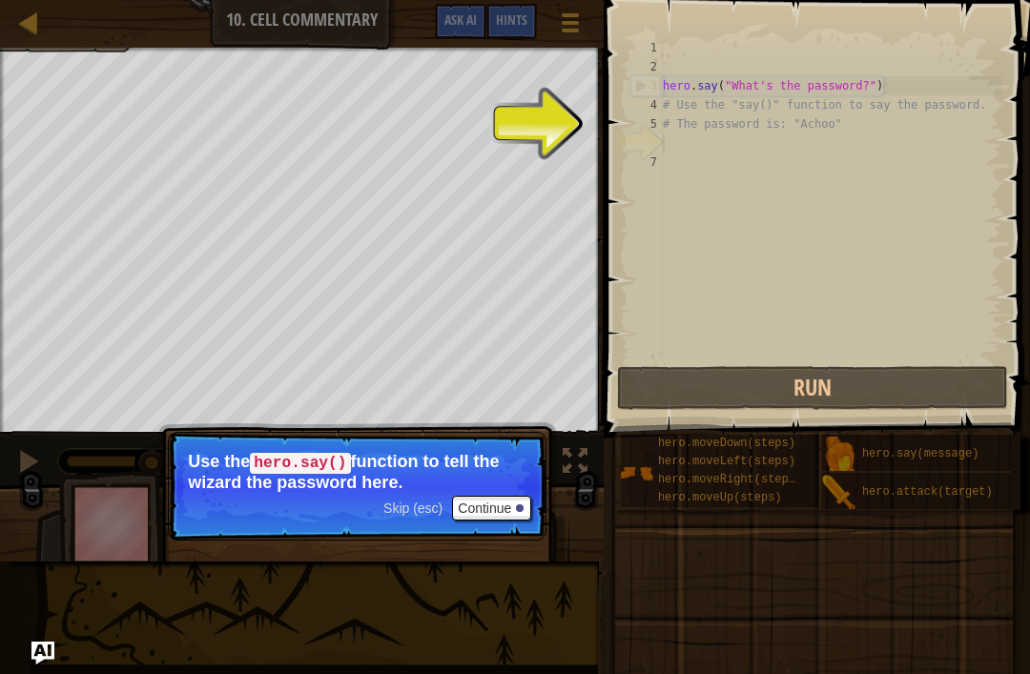
click at [571, 509] on div "Say the password. Get the pile of gems. Goals : Ran out of time ♫ Anya 18 x: 22…" at bounding box center [515, 305] width 1030 height 514
click at [500, 514] on button "Continue" at bounding box center [491, 508] width 79 height 25
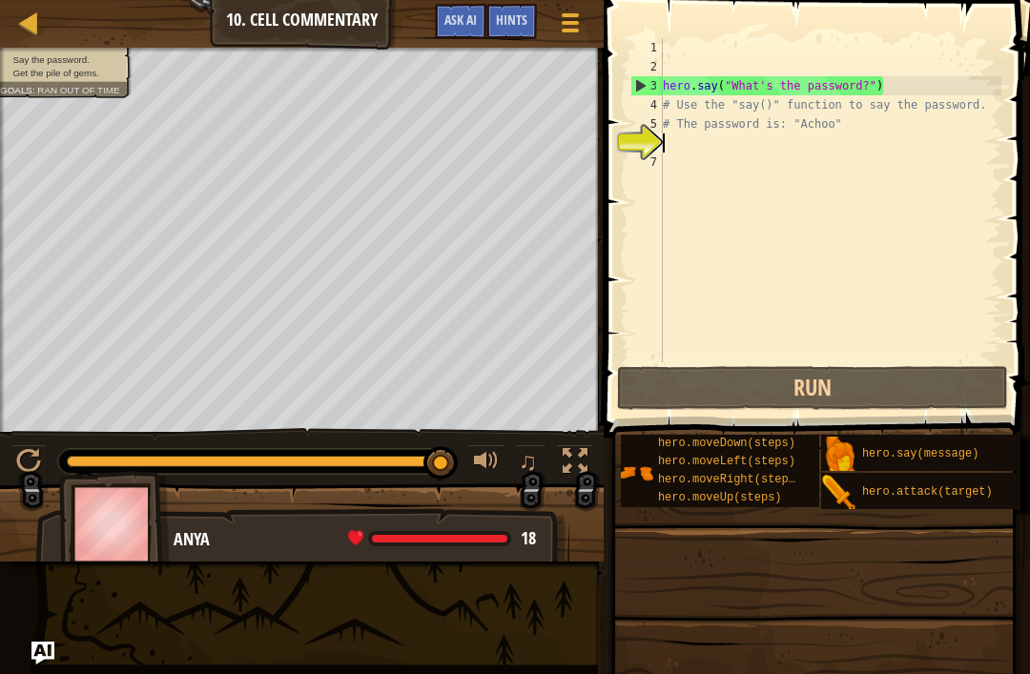
type textarea "h"
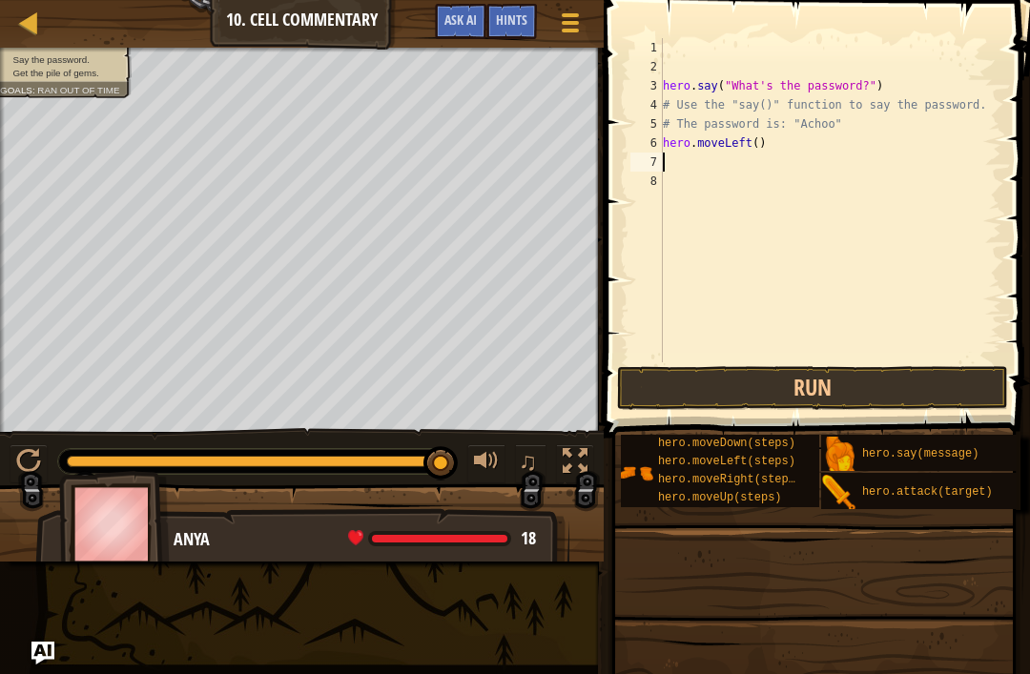
click at [817, 396] on button "Run" at bounding box center [812, 388] width 391 height 44
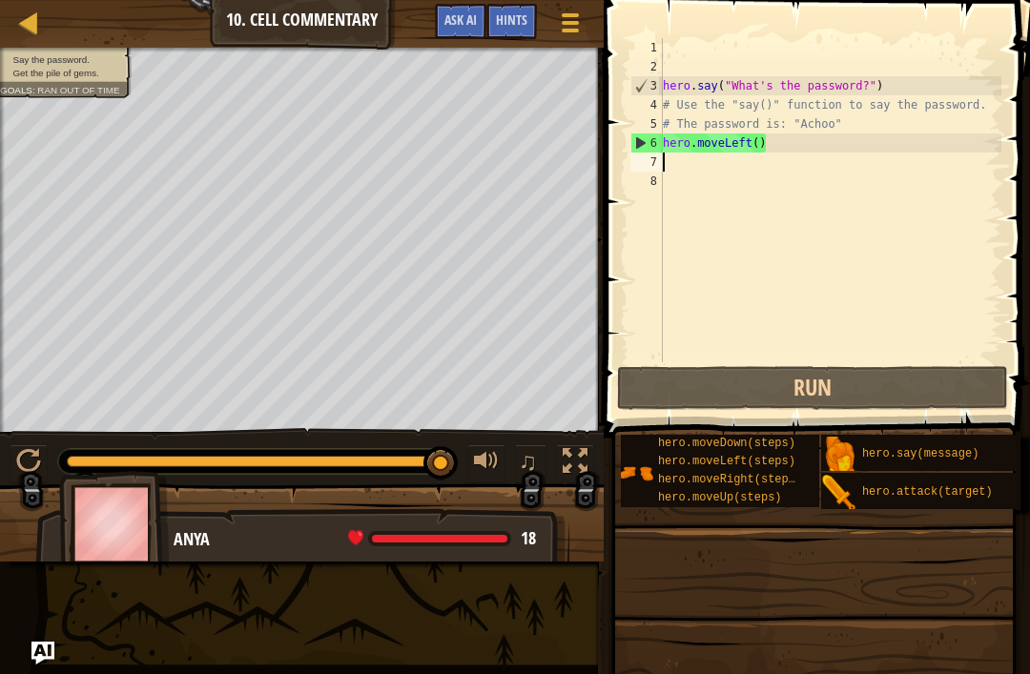
type textarea "h"
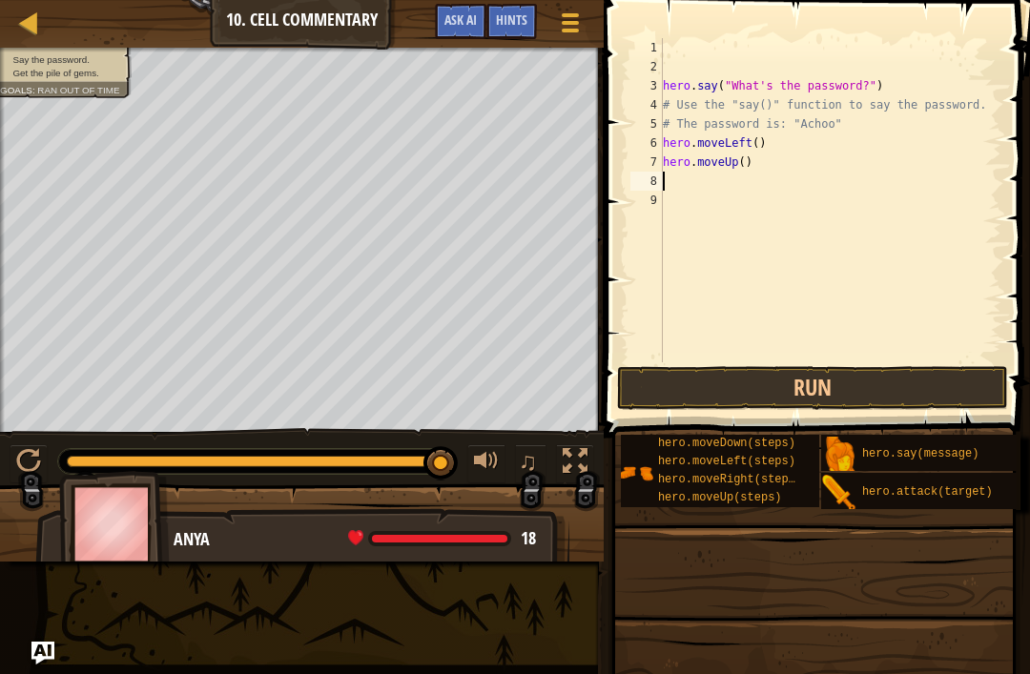
click at [885, 389] on button "Run" at bounding box center [812, 388] width 391 height 44
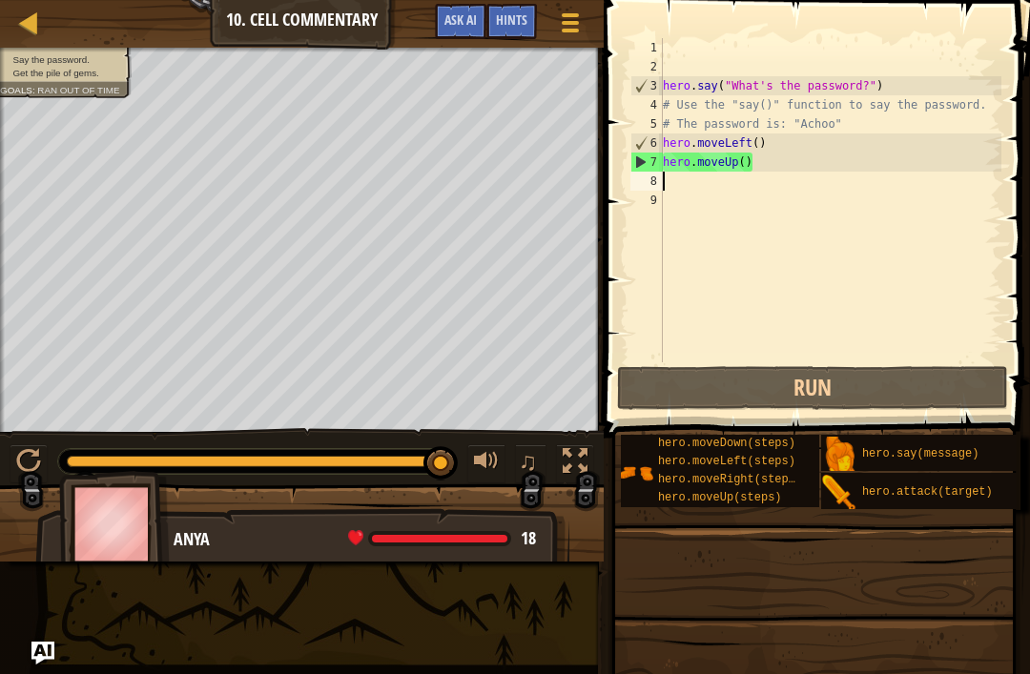
click at [13, 466] on button at bounding box center [29, 464] width 38 height 39
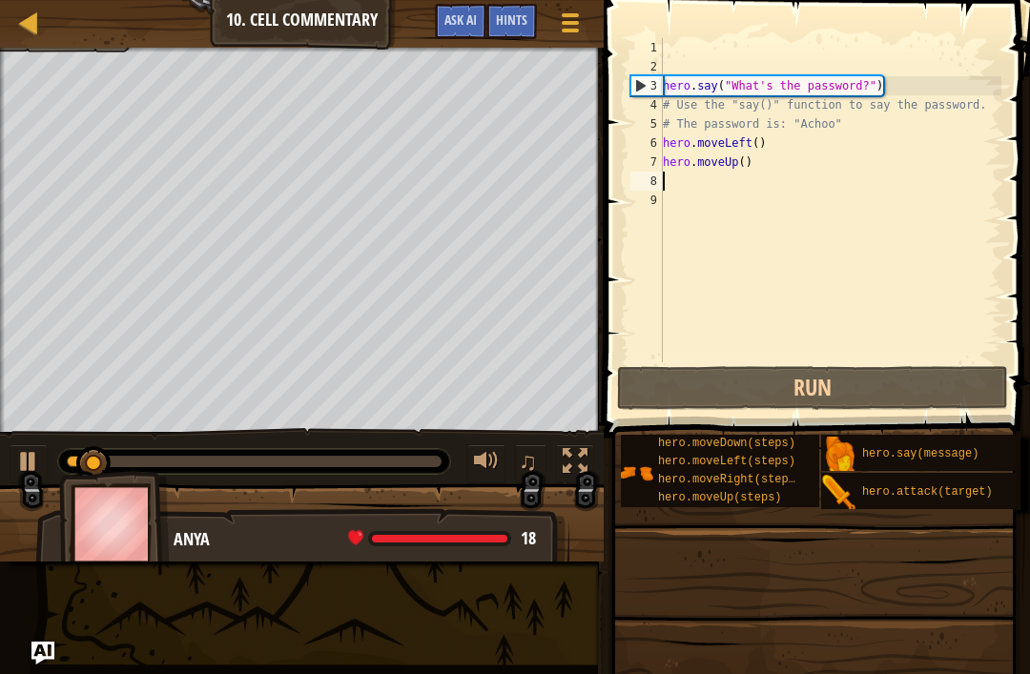
click at [32, 466] on div at bounding box center [28, 461] width 25 height 25
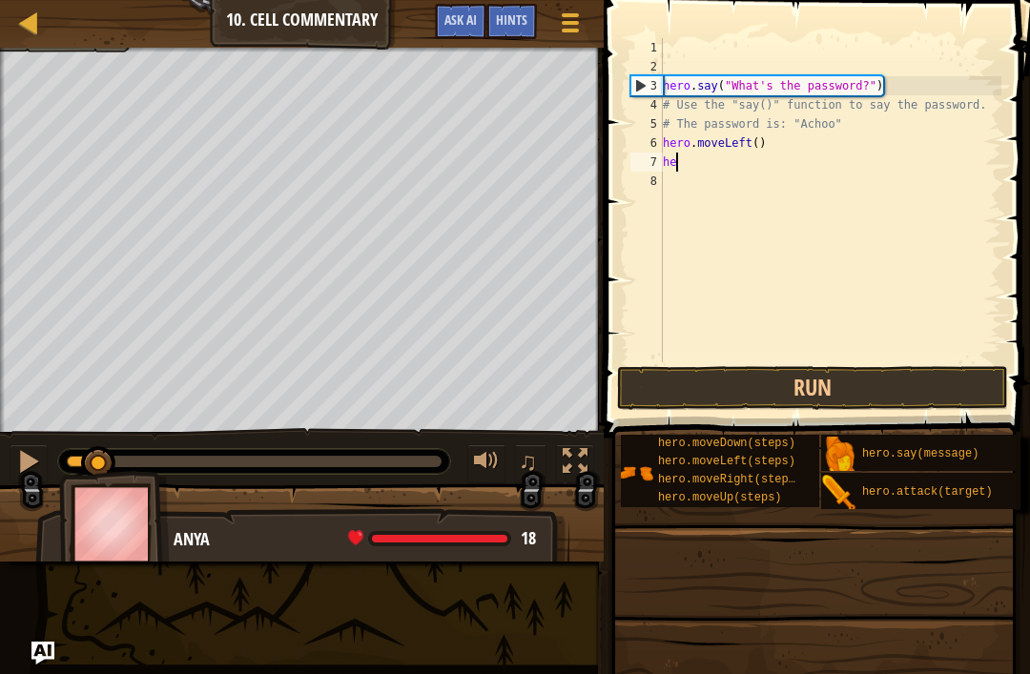
type textarea "h"
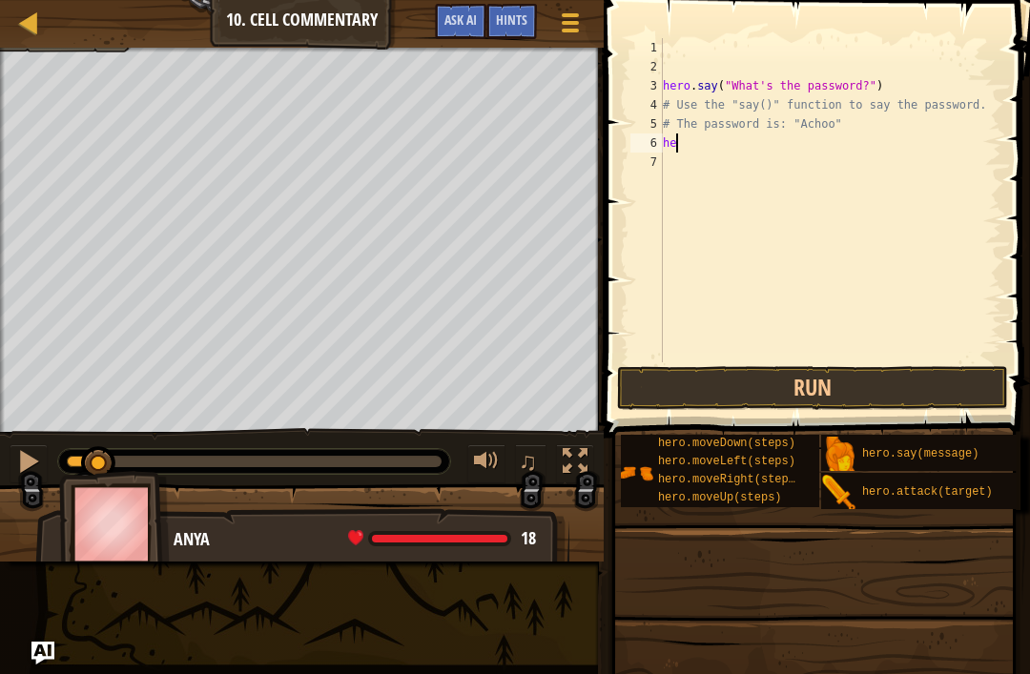
type textarea "h"
click at [676, 390] on button "Run" at bounding box center [812, 388] width 391 height 44
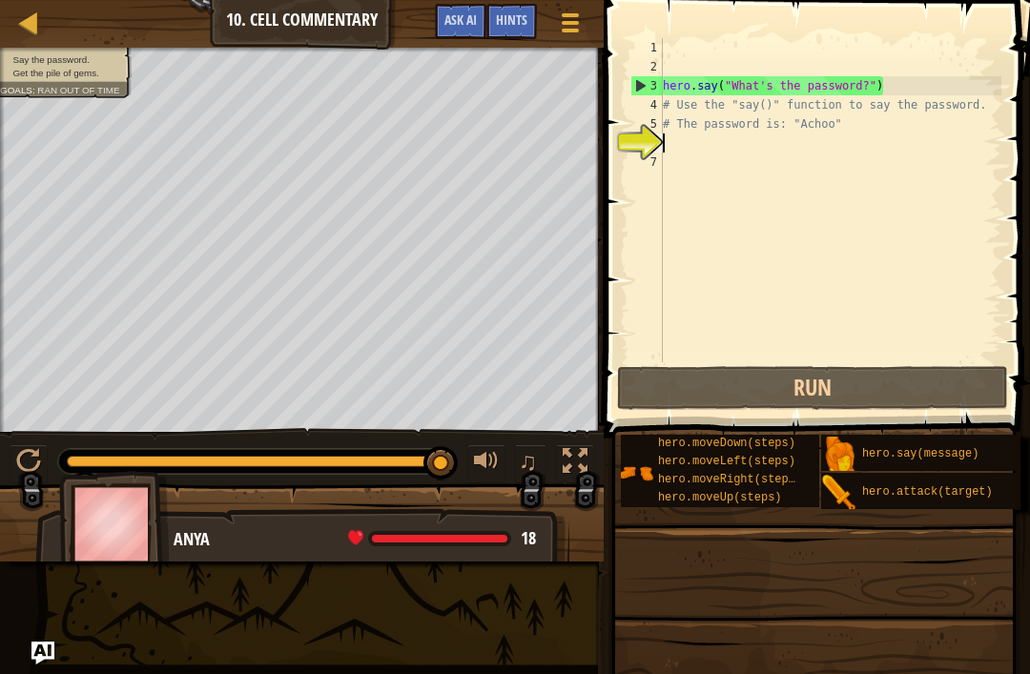
type textarea "h"
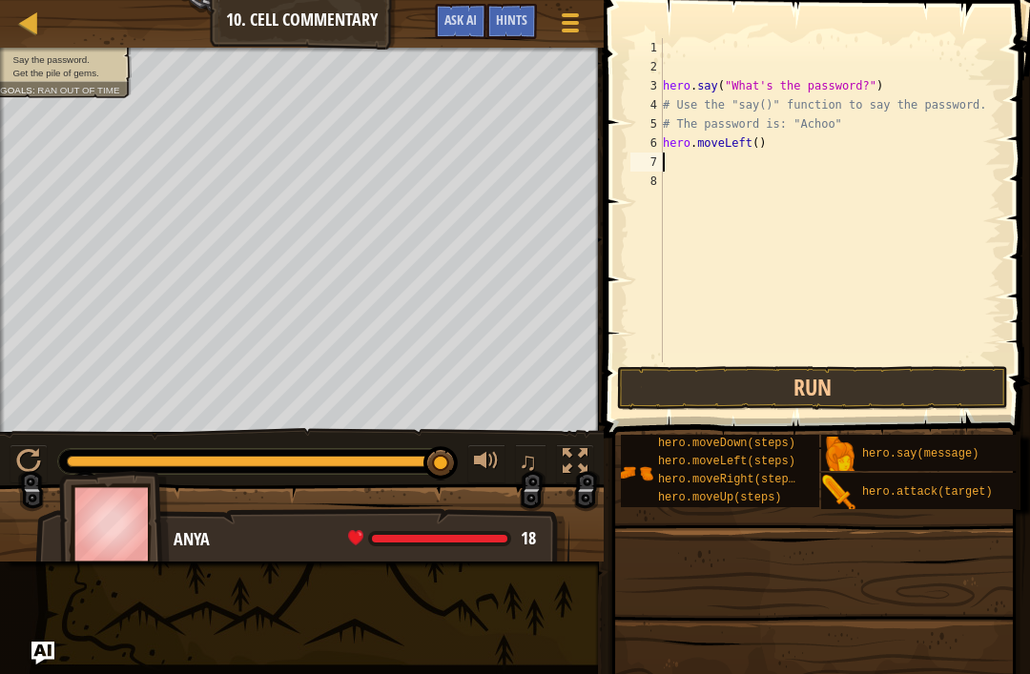
type textarea "h"
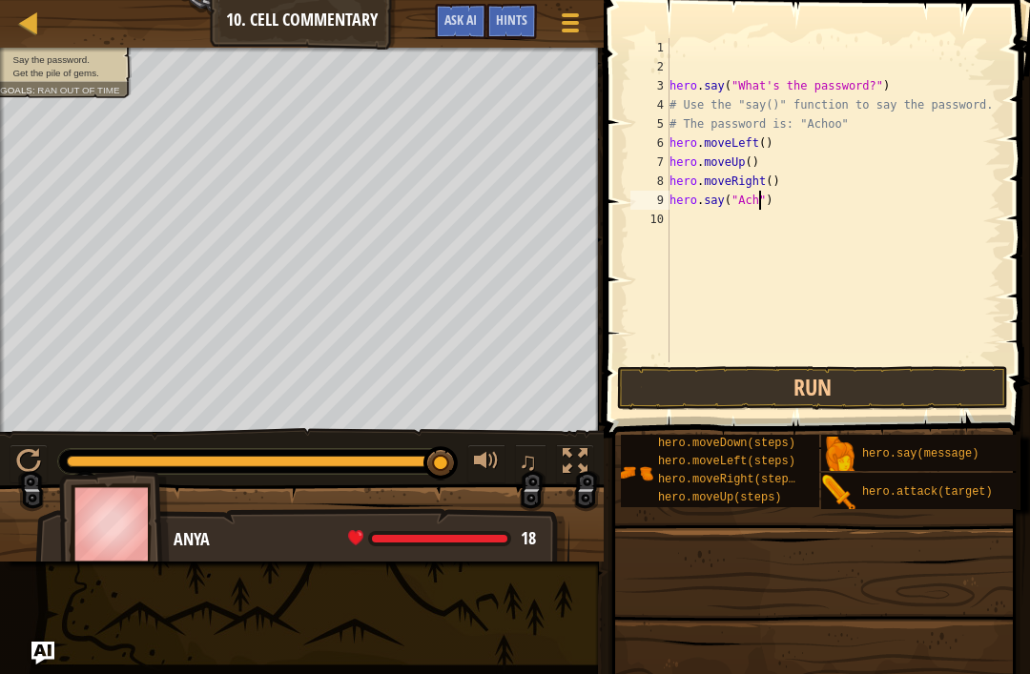
scroll to position [10, 9]
type textarea "hero.say("Achoo")"
click at [832, 409] on button "Run" at bounding box center [812, 388] width 391 height 44
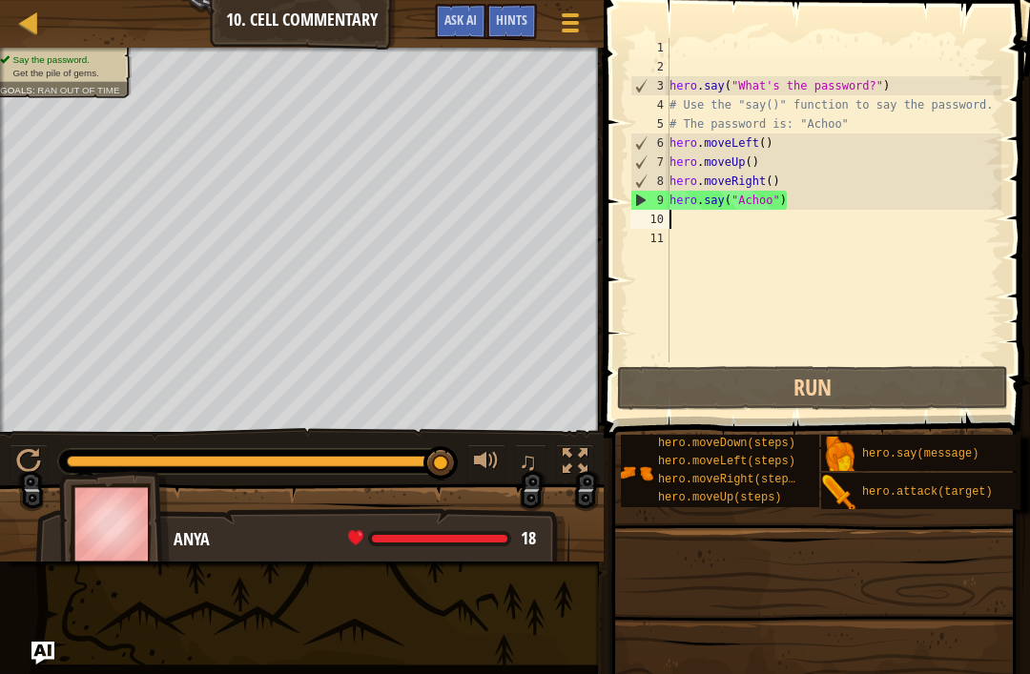
type textarea "h"
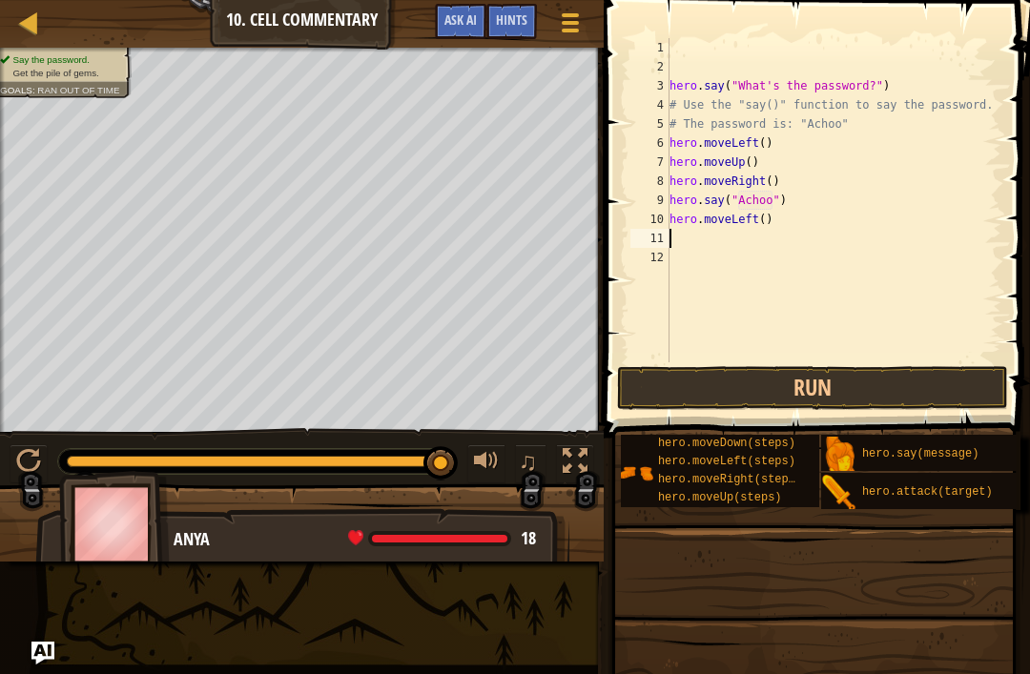
click at [789, 384] on button "Run" at bounding box center [812, 388] width 391 height 44
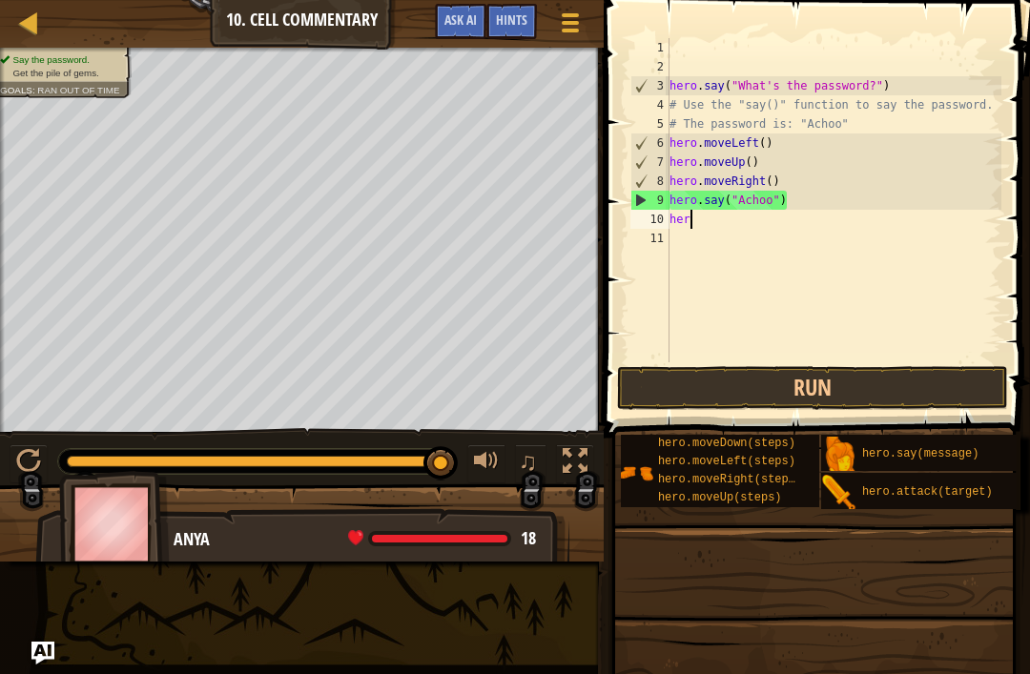
type textarea "h"
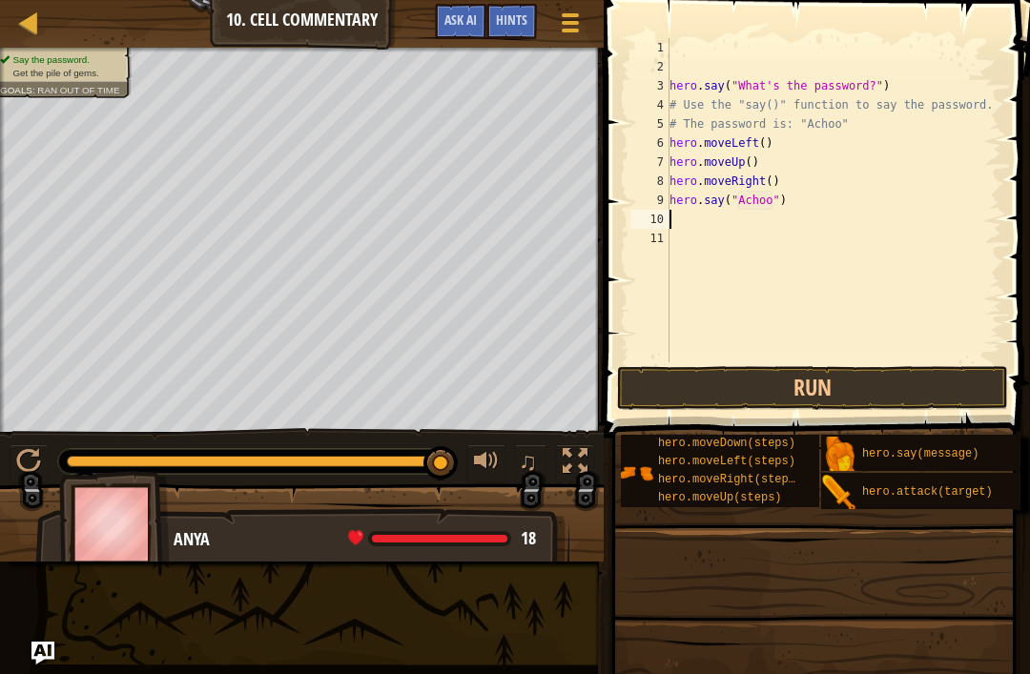
type textarea "h"
click at [882, 371] on button "Run" at bounding box center [812, 388] width 391 height 44
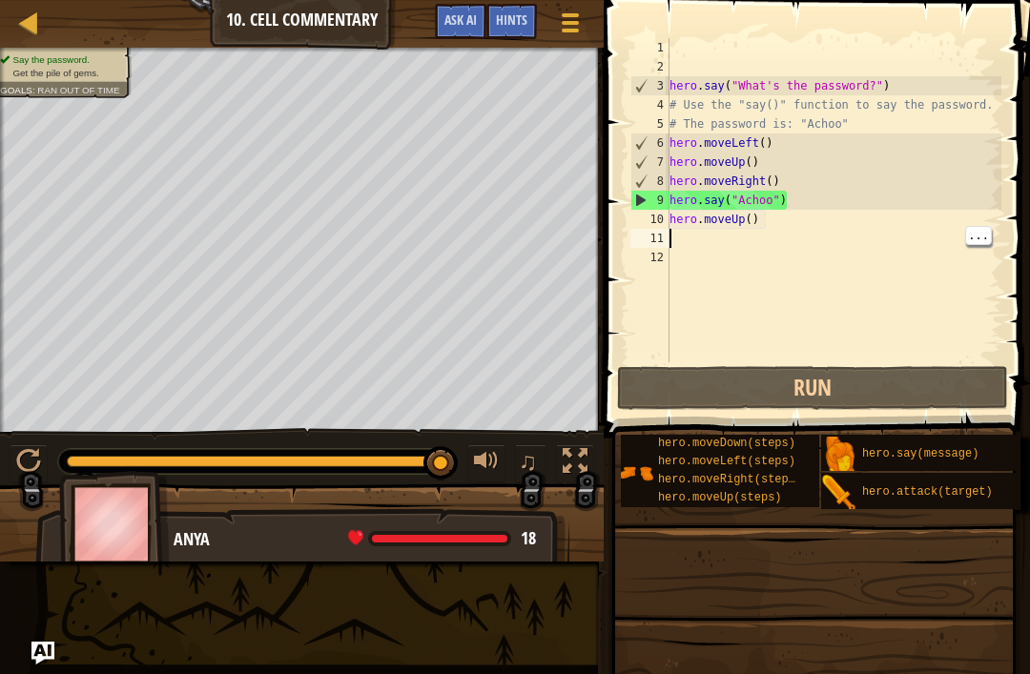
type textarea "hero.moveUp()"
click at [805, 229] on div "hero . say ( "What's the password?" ) # Use the "say()" function to say the pas…" at bounding box center [834, 219] width 337 height 362
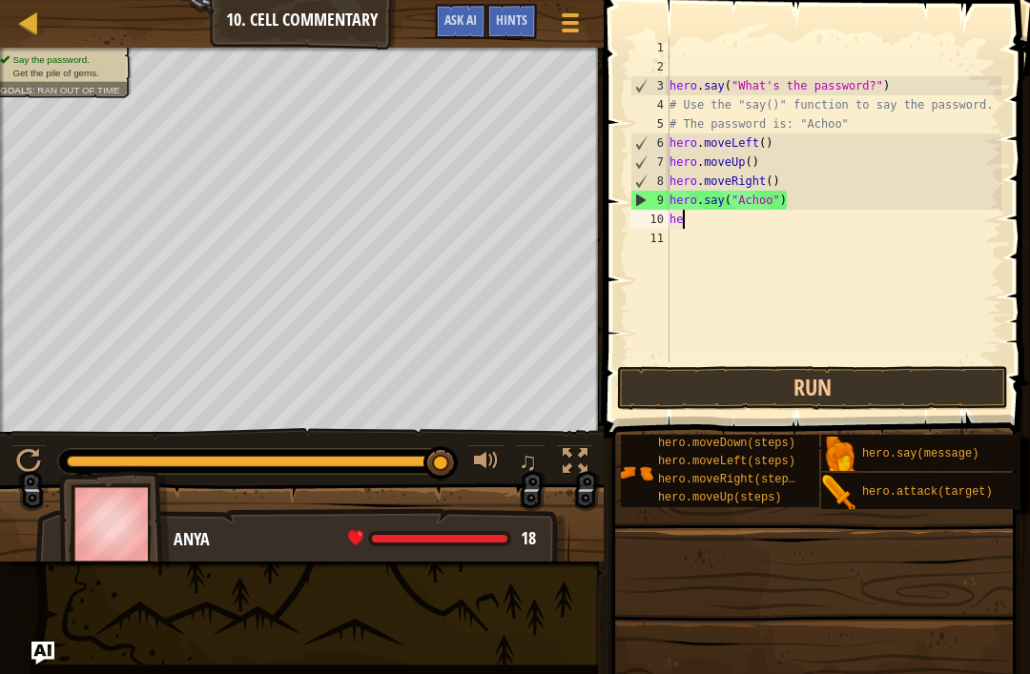
type textarea "h"
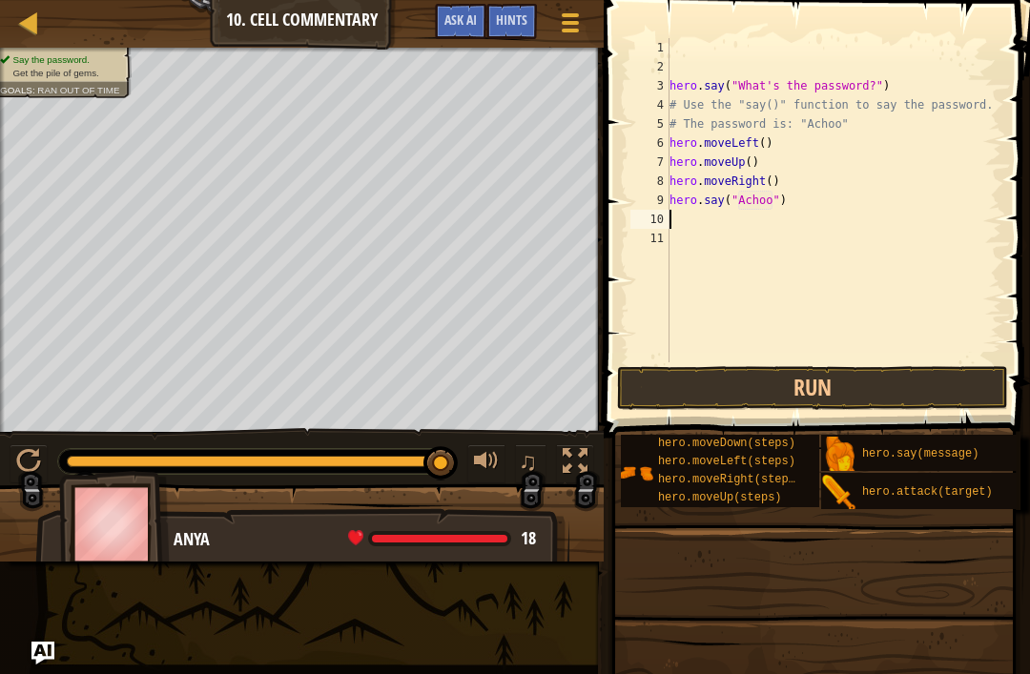
type textarea "h"
click at [879, 388] on button "Run" at bounding box center [812, 388] width 391 height 44
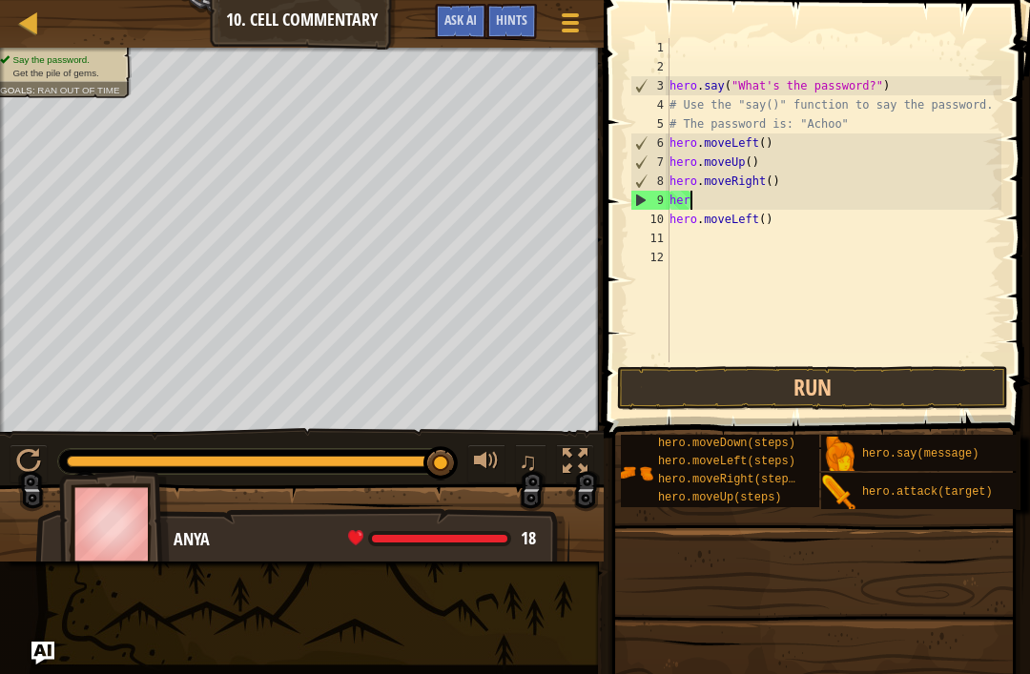
type textarea "h"
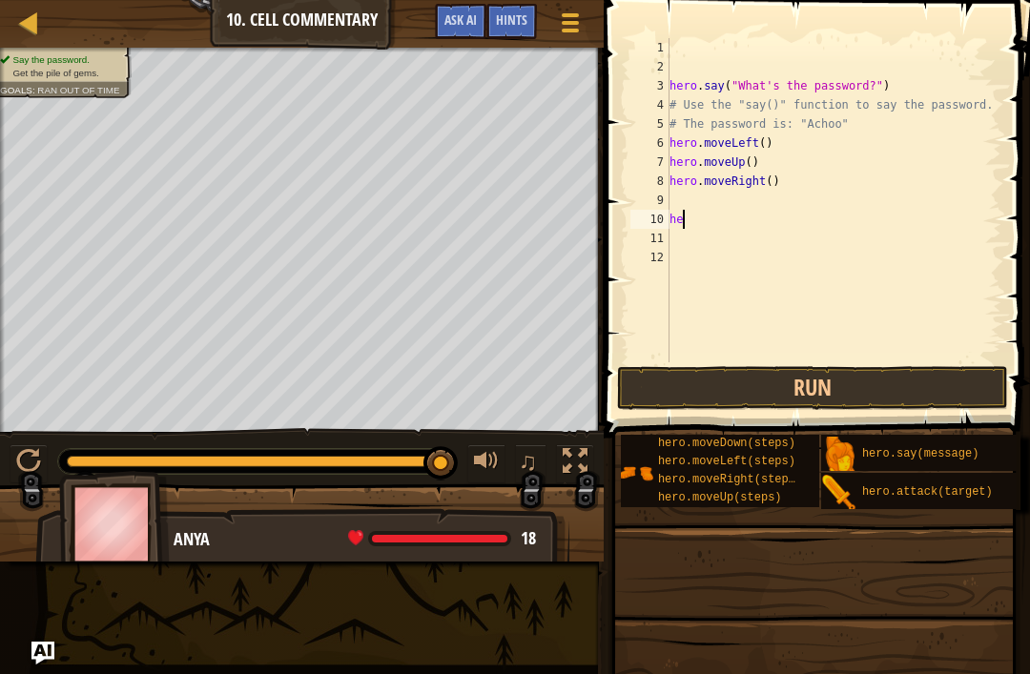
type textarea "h"
click at [859, 379] on button "Run" at bounding box center [812, 388] width 391 height 44
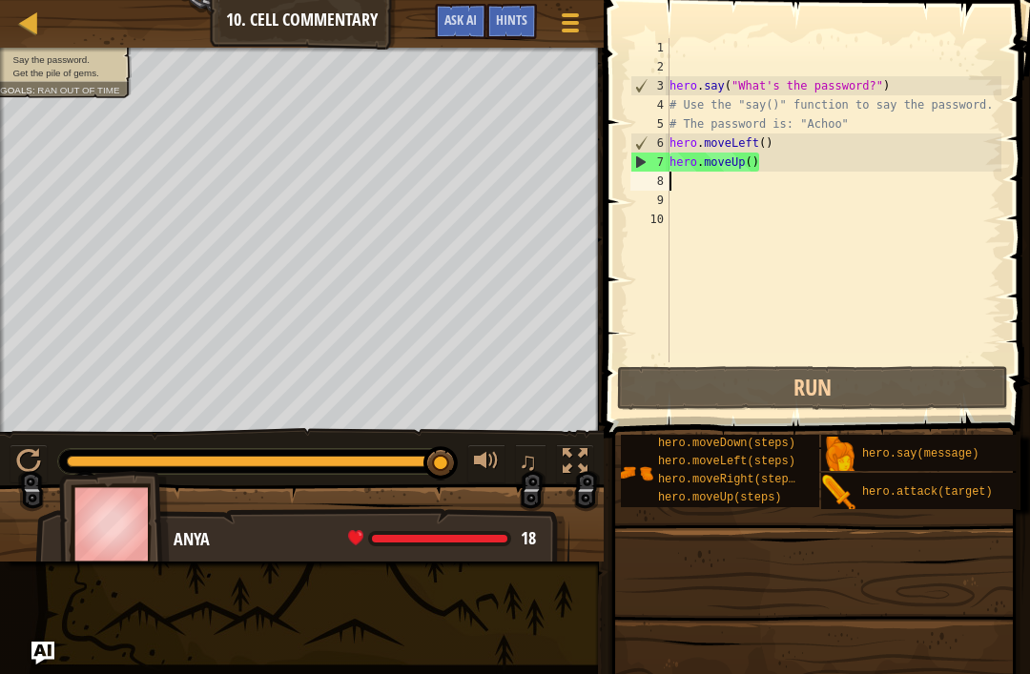
type textarea "h"
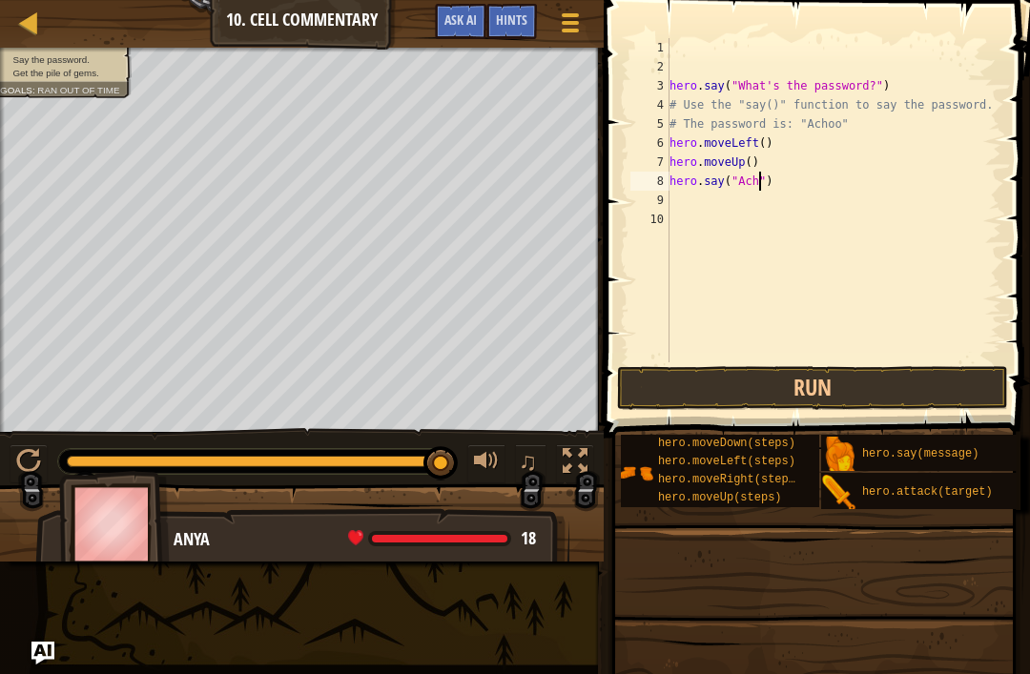
scroll to position [10, 9]
type textarea "hero.say("Achoo")"
type textarea "h"
click at [867, 397] on button "Run" at bounding box center [812, 388] width 391 height 44
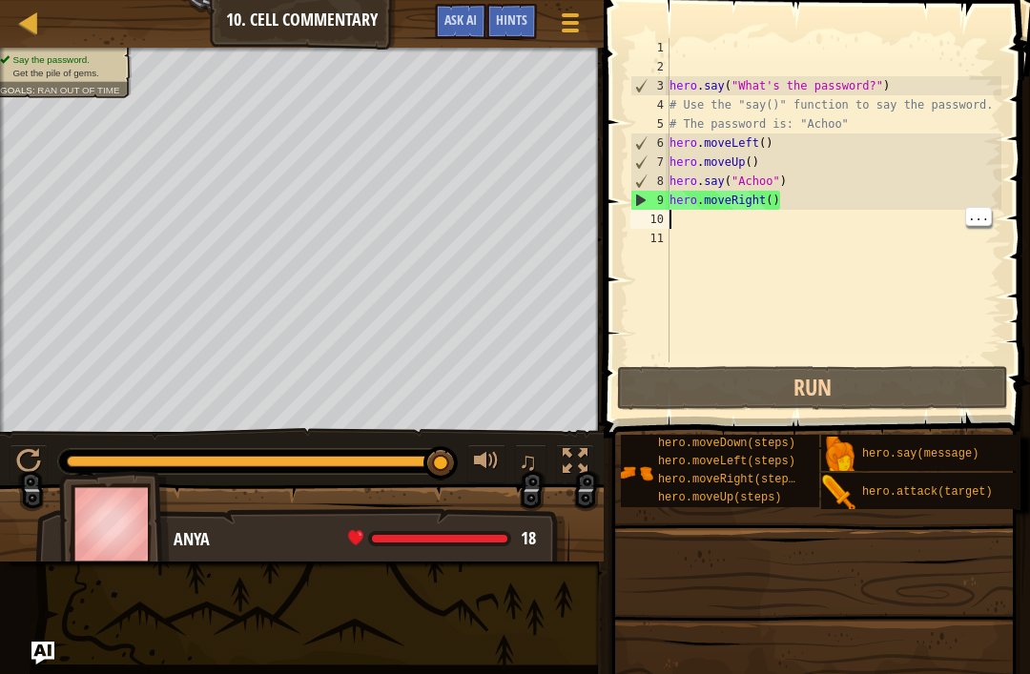
click at [770, 200] on div "hero . say ( "What's the password?" ) # Use the "say()" function to say the pas…" at bounding box center [834, 219] width 337 height 362
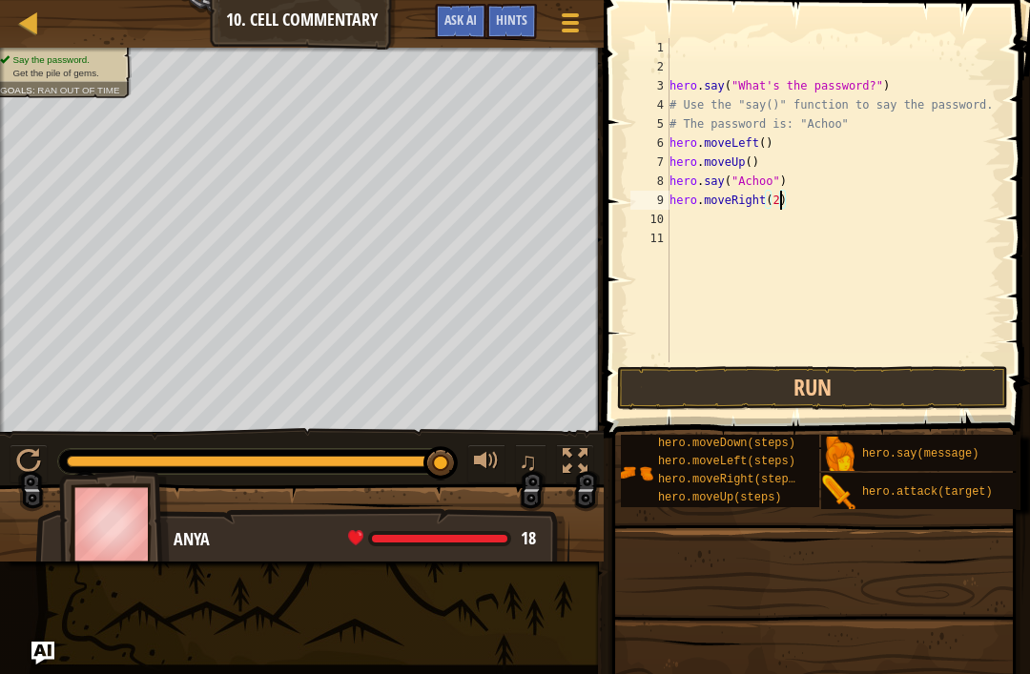
click at [859, 373] on button "Run" at bounding box center [812, 388] width 391 height 44
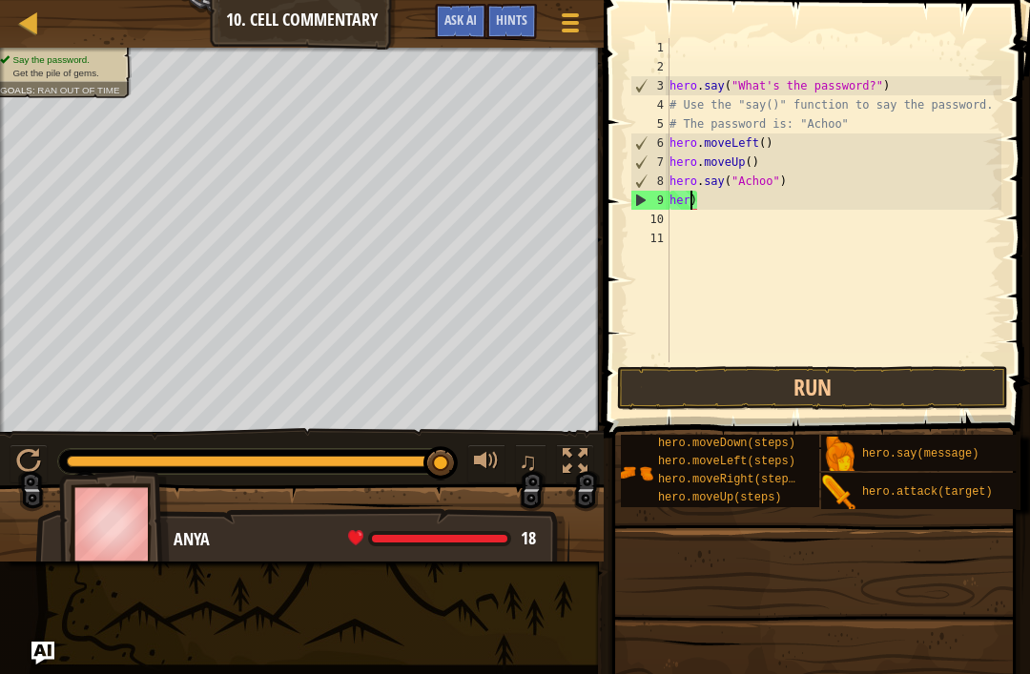
scroll to position [10, 0]
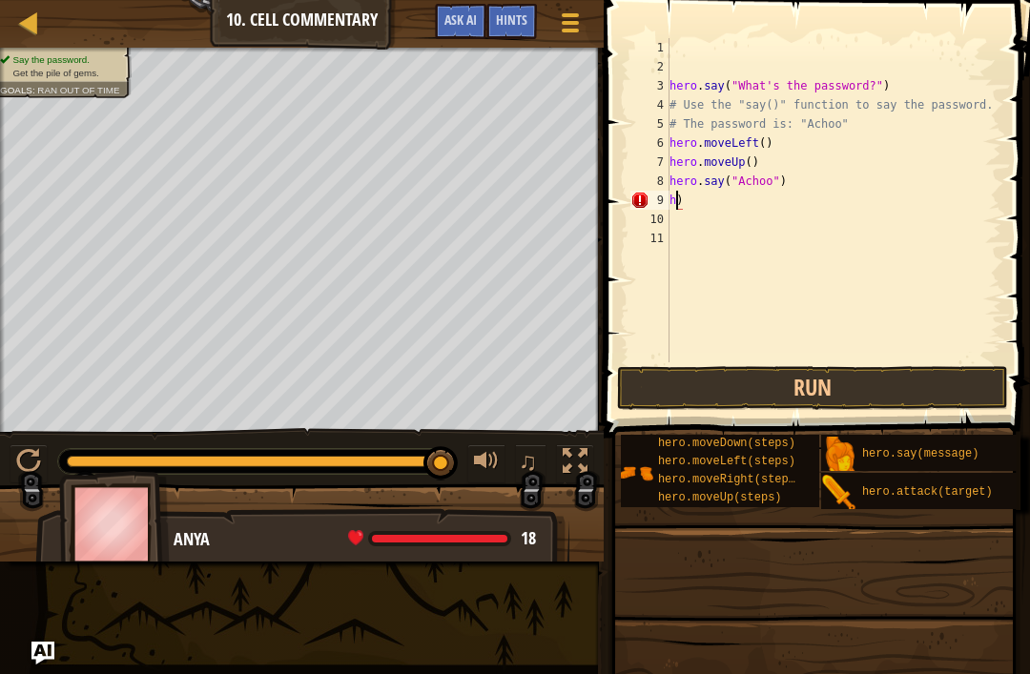
type textarea ")"
click at [701, 200] on div "hero . say ( "What's the password?" ) # Use the "say()" function to say the pas…" at bounding box center [834, 219] width 337 height 362
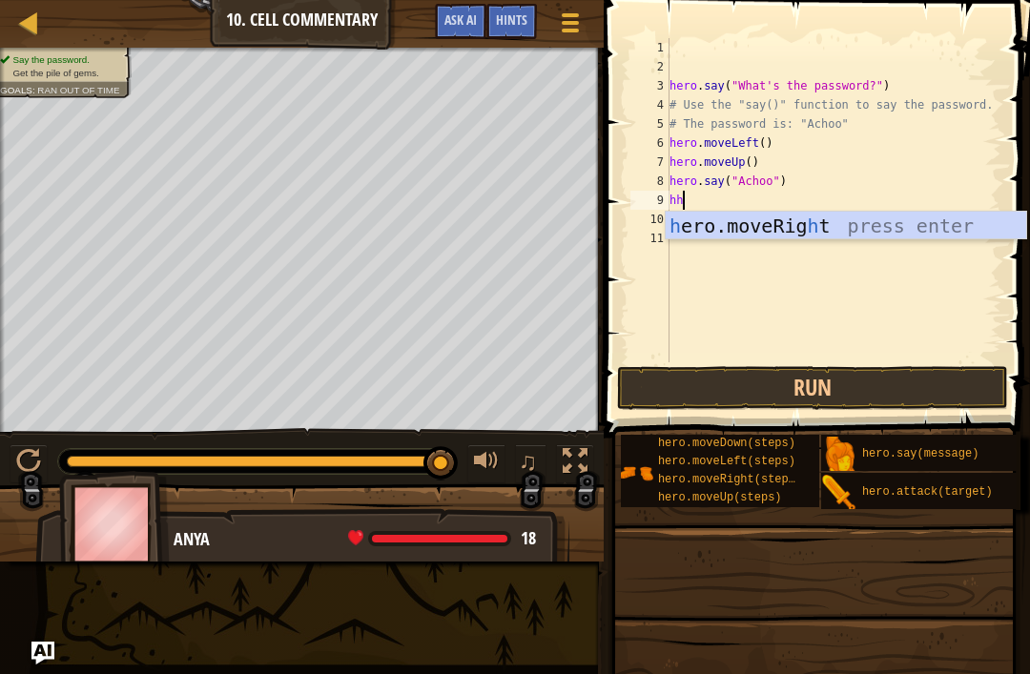
type textarea "h"
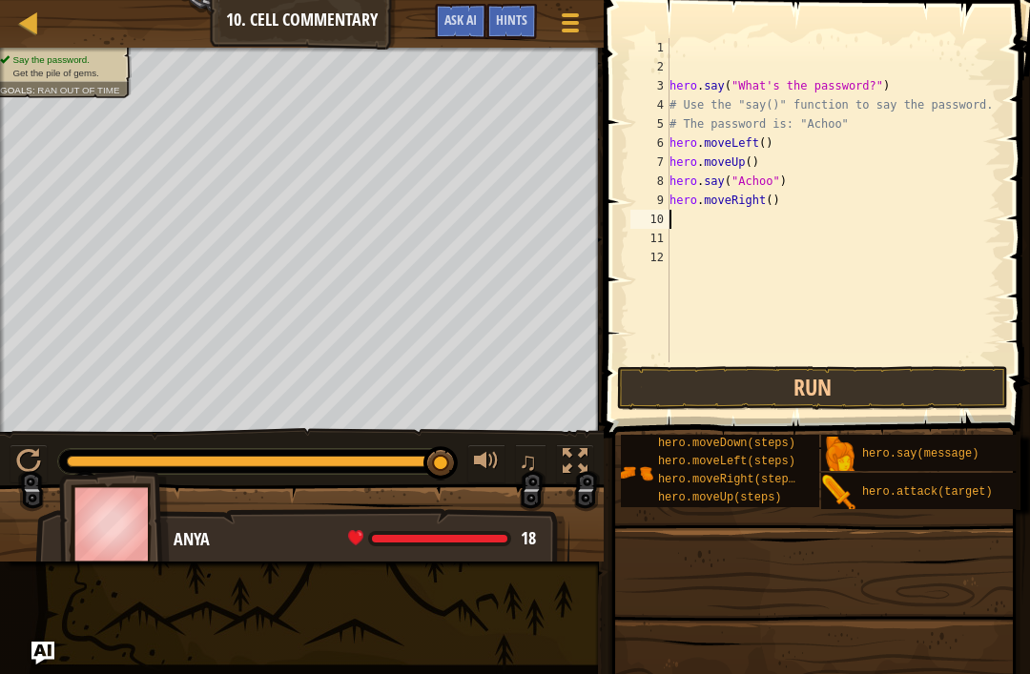
type textarea "h"
click at [880, 384] on button "Run" at bounding box center [812, 388] width 391 height 44
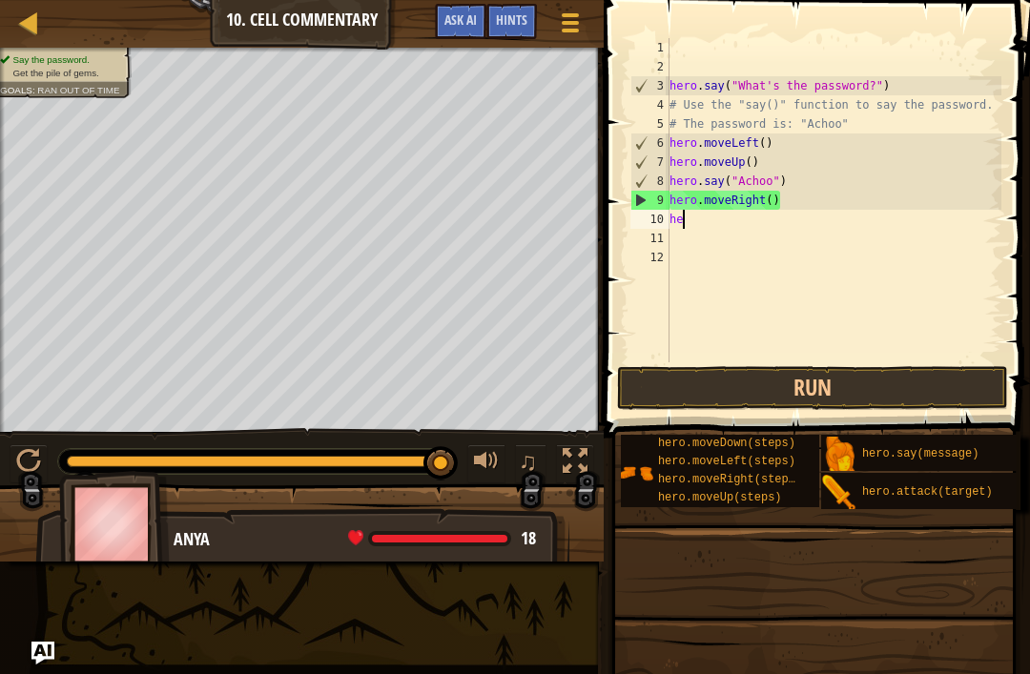
type textarea "h"
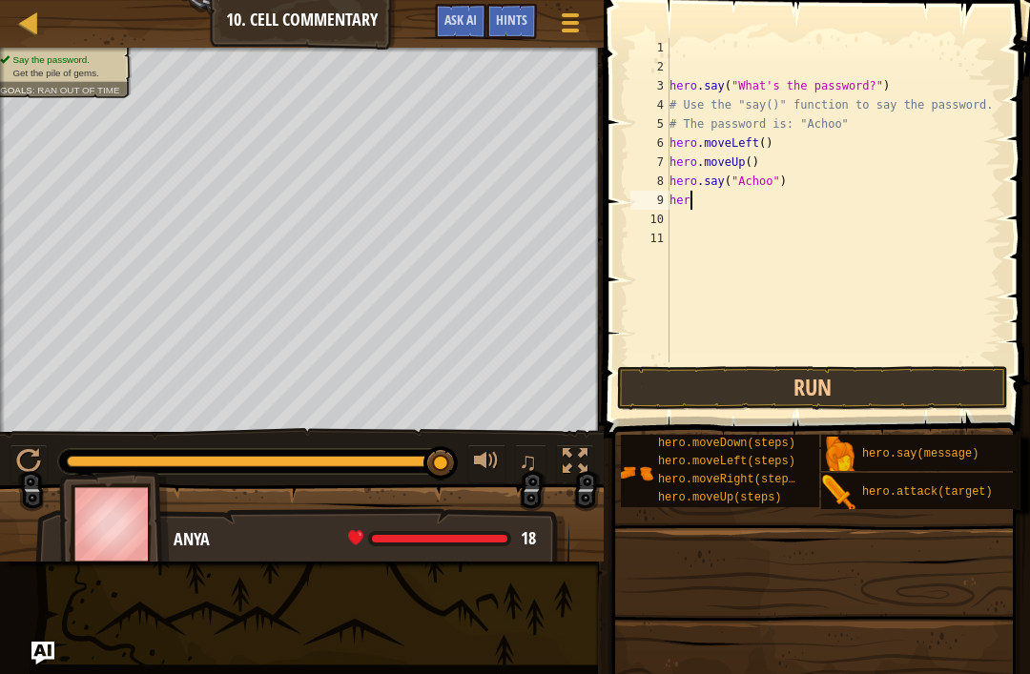
type textarea "h"
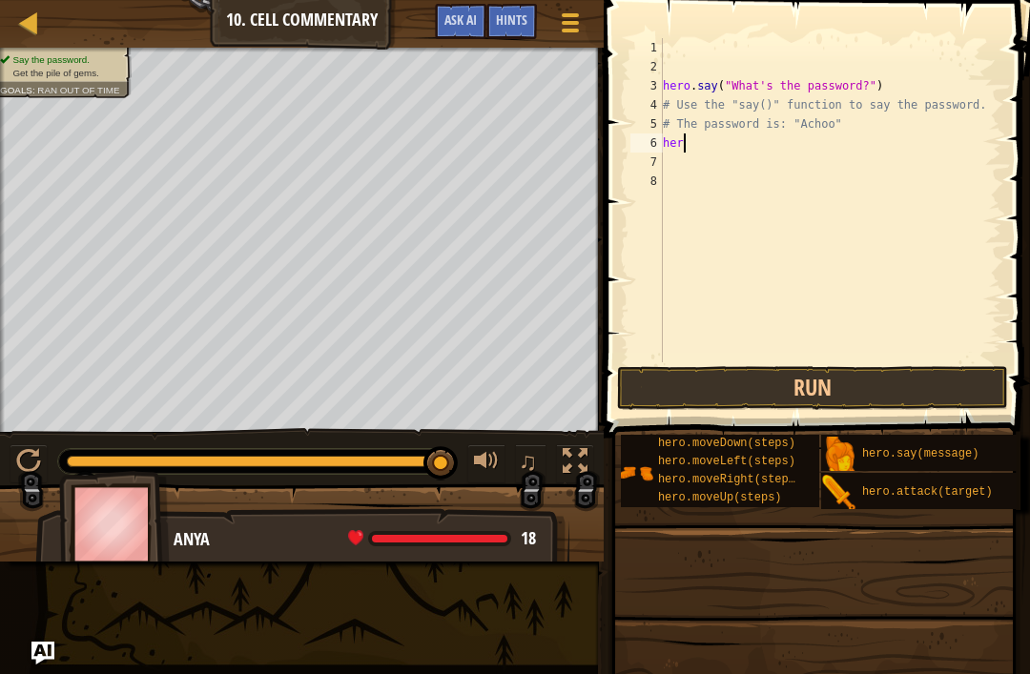
type textarea "h"
type textarea "hero.say("Achoo")"
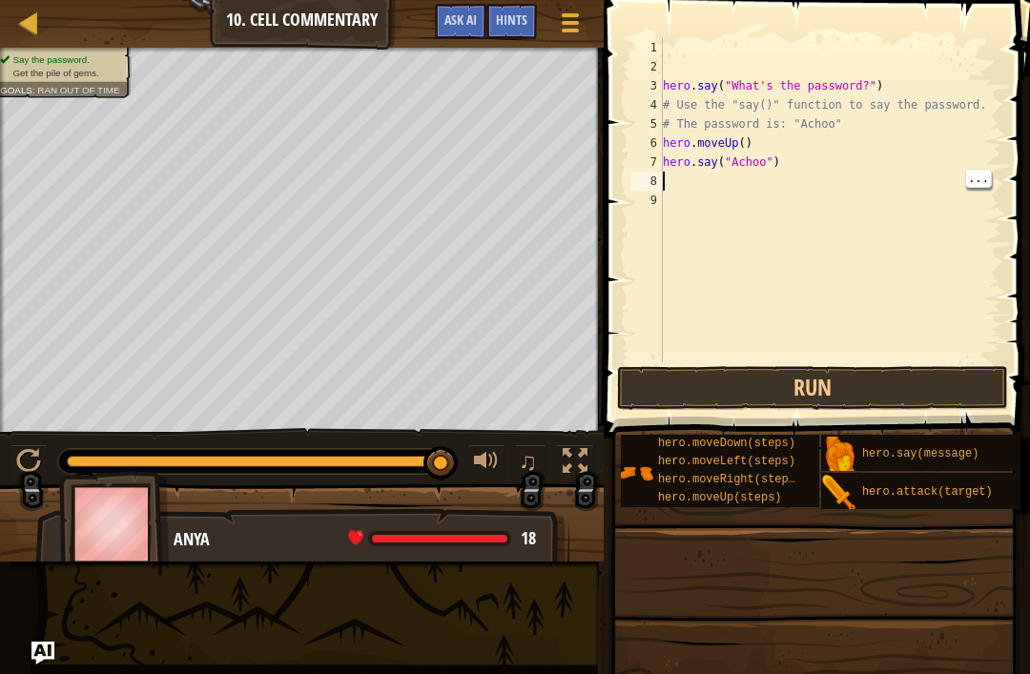
click at [842, 392] on button "Run" at bounding box center [812, 388] width 391 height 44
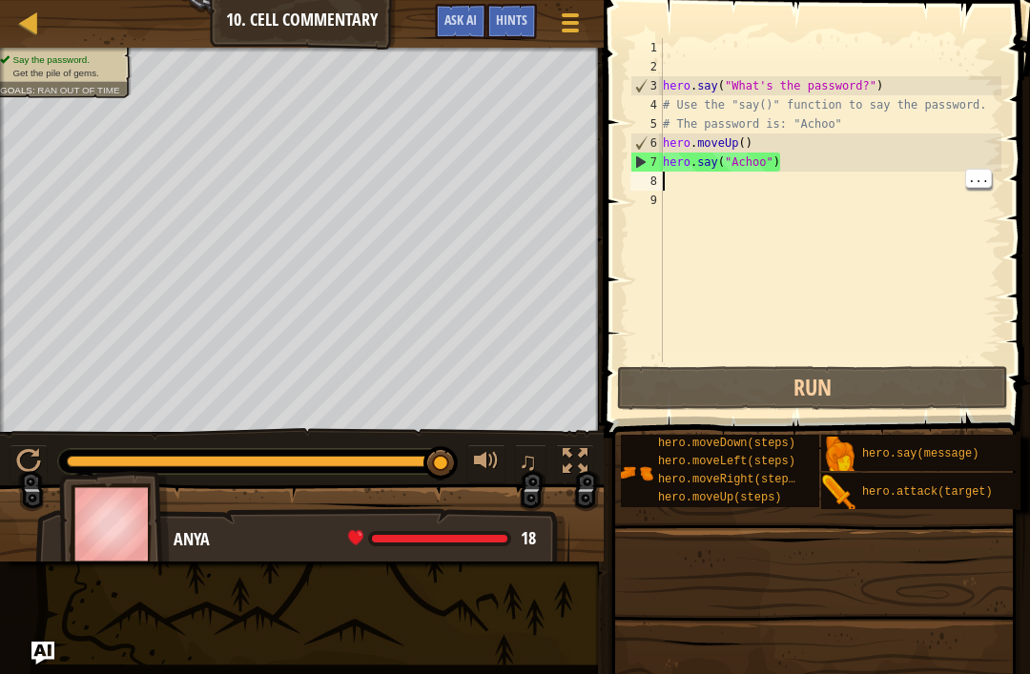
type textarea "h"
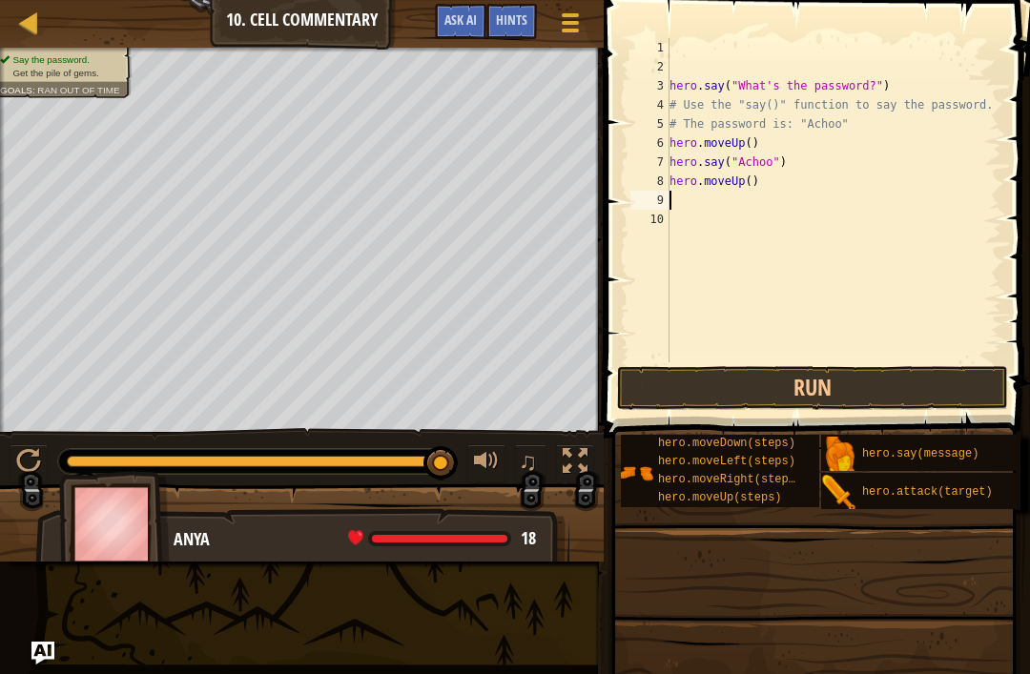
click at [818, 406] on button "Run" at bounding box center [812, 388] width 391 height 44
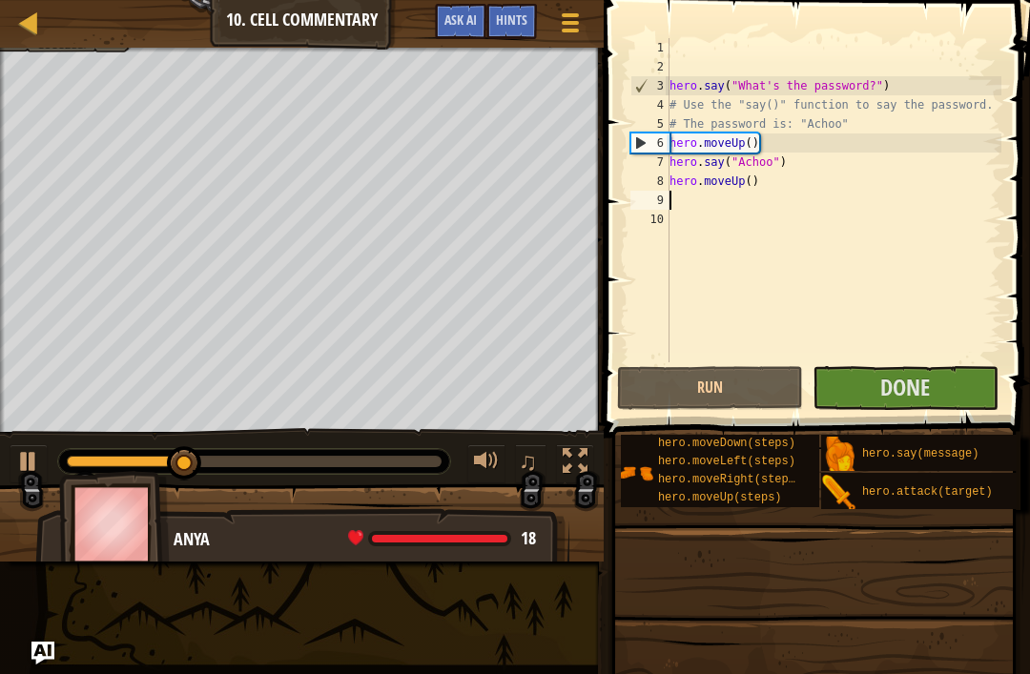
click at [907, 394] on span "Done" at bounding box center [905, 387] width 50 height 31
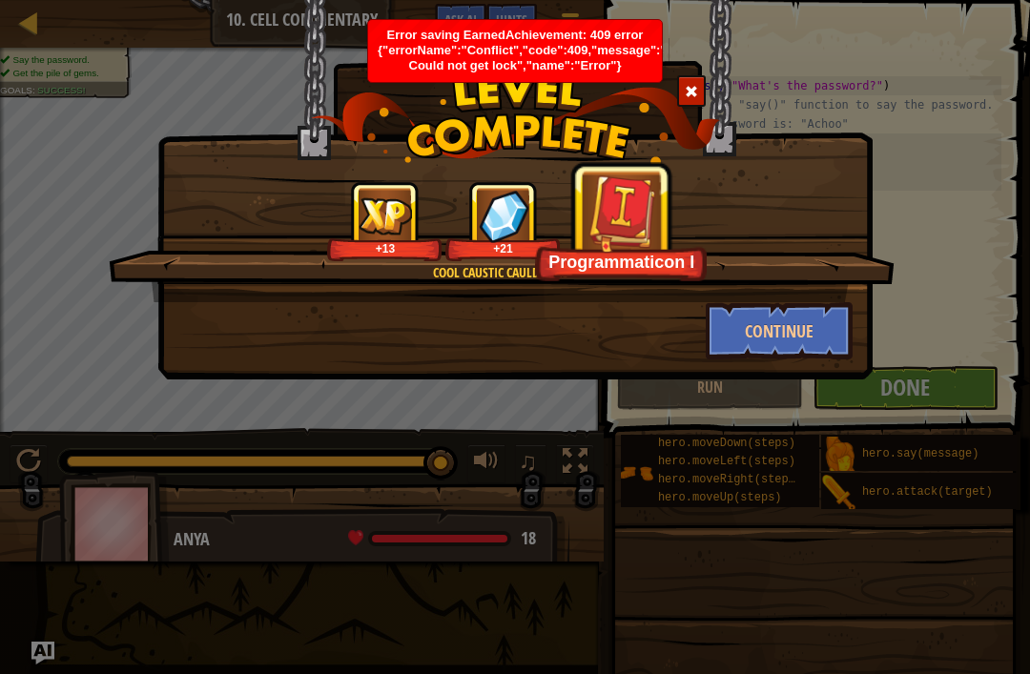
click at [782, 327] on button "Continue" at bounding box center [780, 330] width 148 height 57
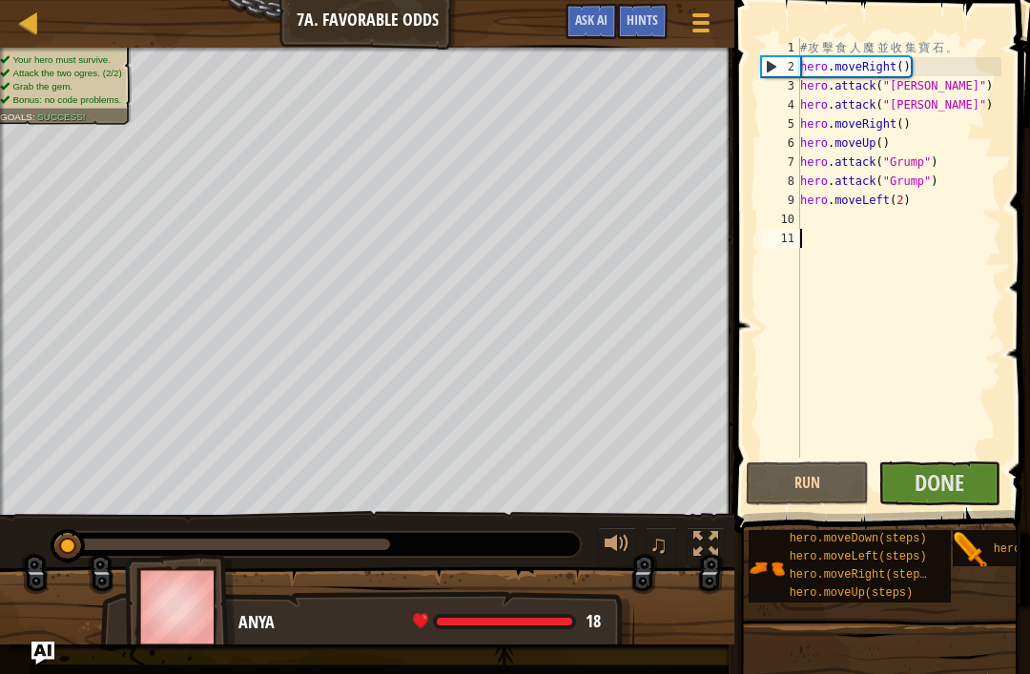
click at [28, 10] on div at bounding box center [29, 22] width 24 height 24
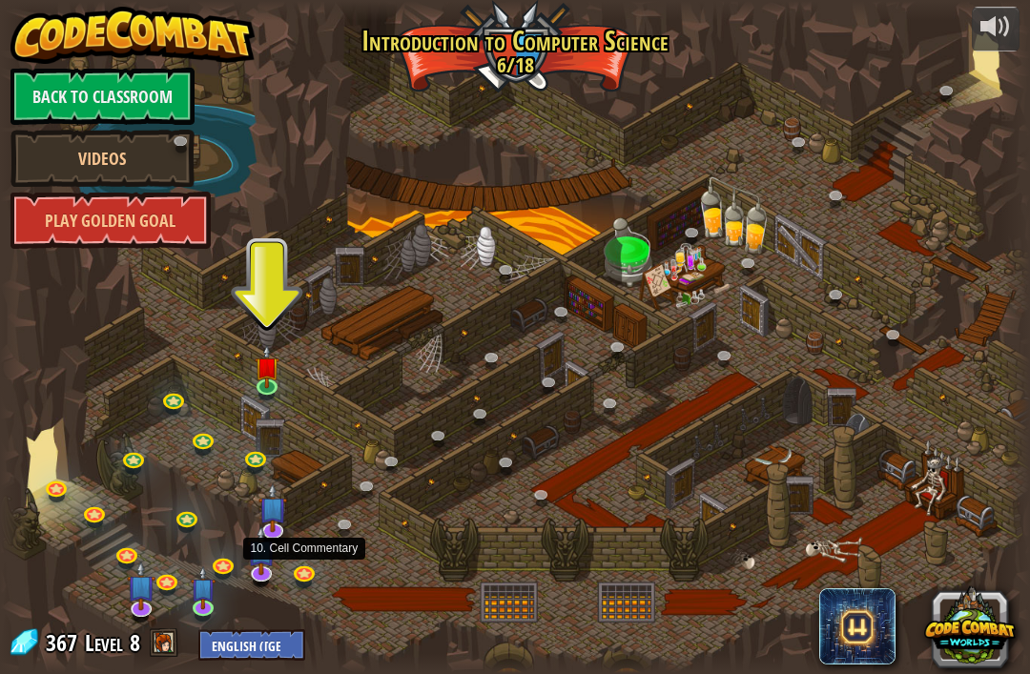
click at [301, 587] on link at bounding box center [306, 576] width 38 height 29
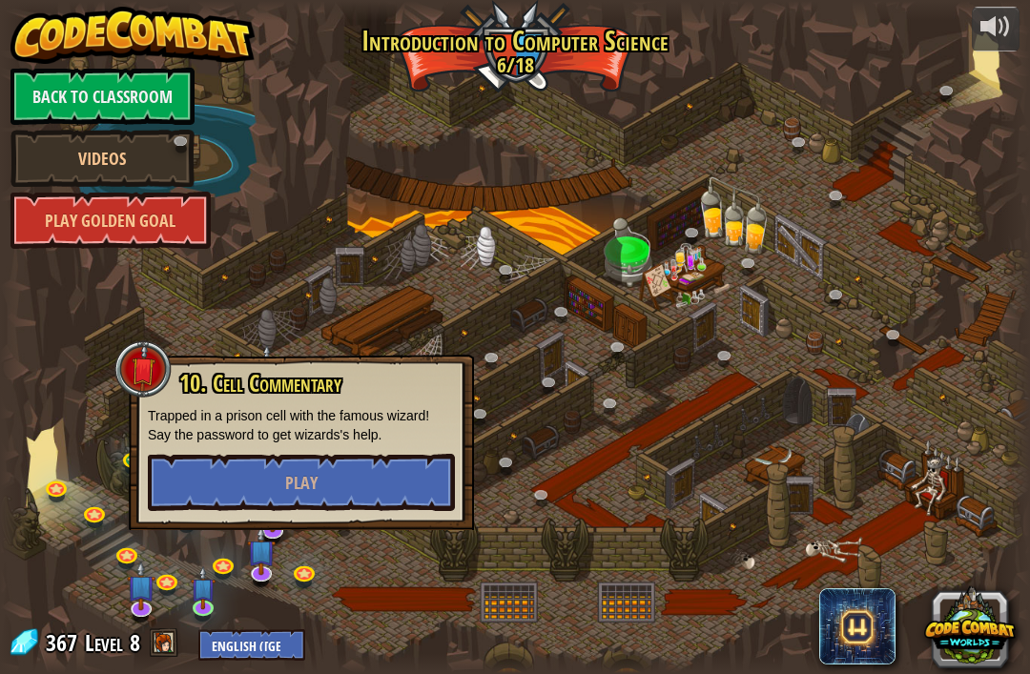
click at [291, 538] on div at bounding box center [515, 337] width 1030 height 673
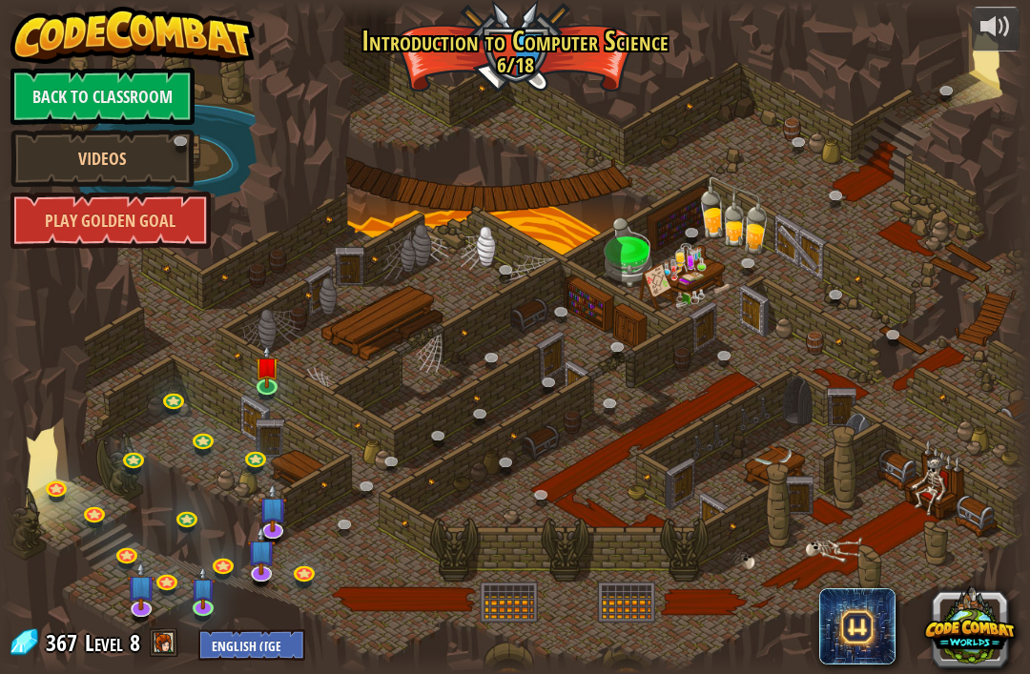
click at [343, 524] on link at bounding box center [349, 528] width 38 height 29
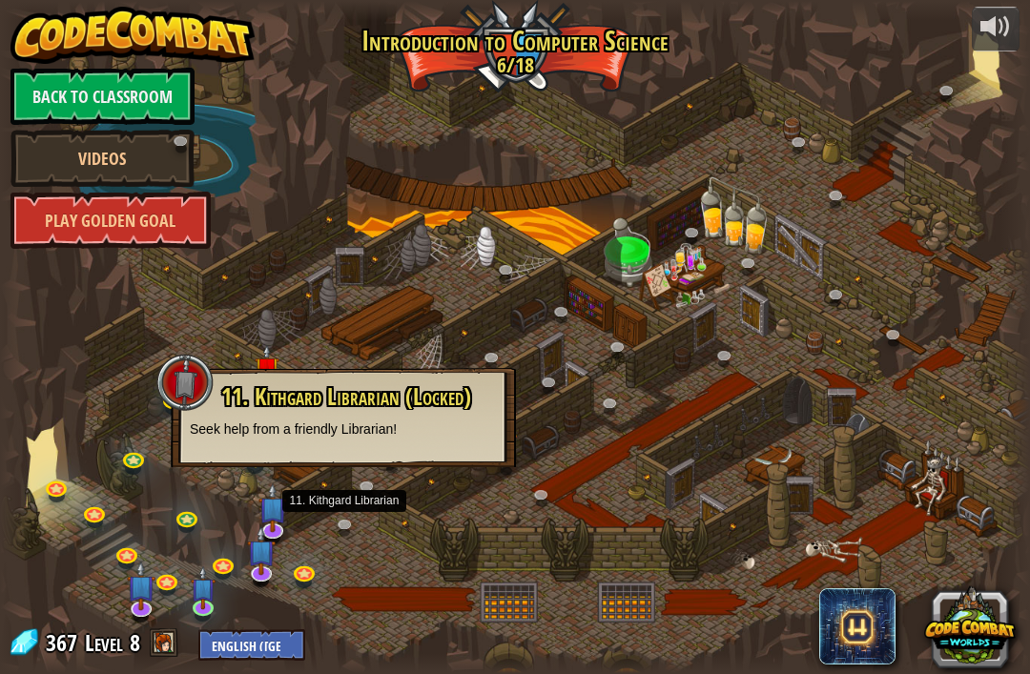
click at [457, 505] on div at bounding box center [515, 337] width 1030 height 673
